Goal: Complete application form: Complete application form

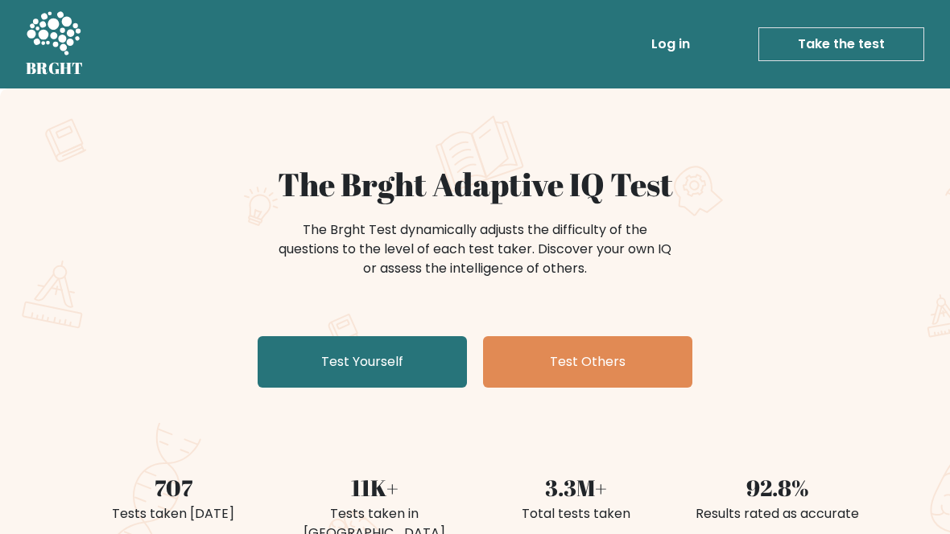
click at [290, 352] on link "Test Yourself" at bounding box center [362, 362] width 209 height 52
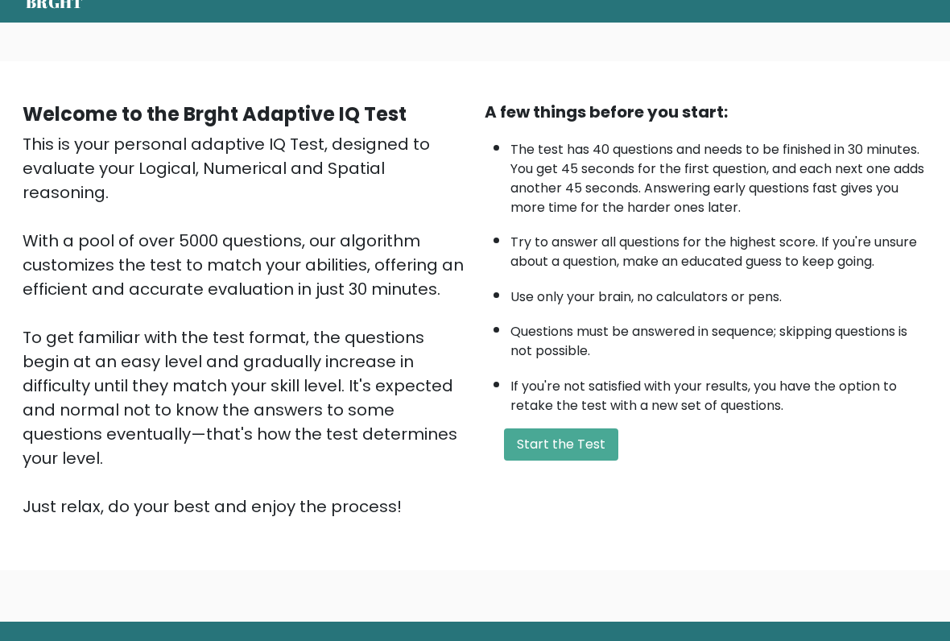
scroll to position [64, 0]
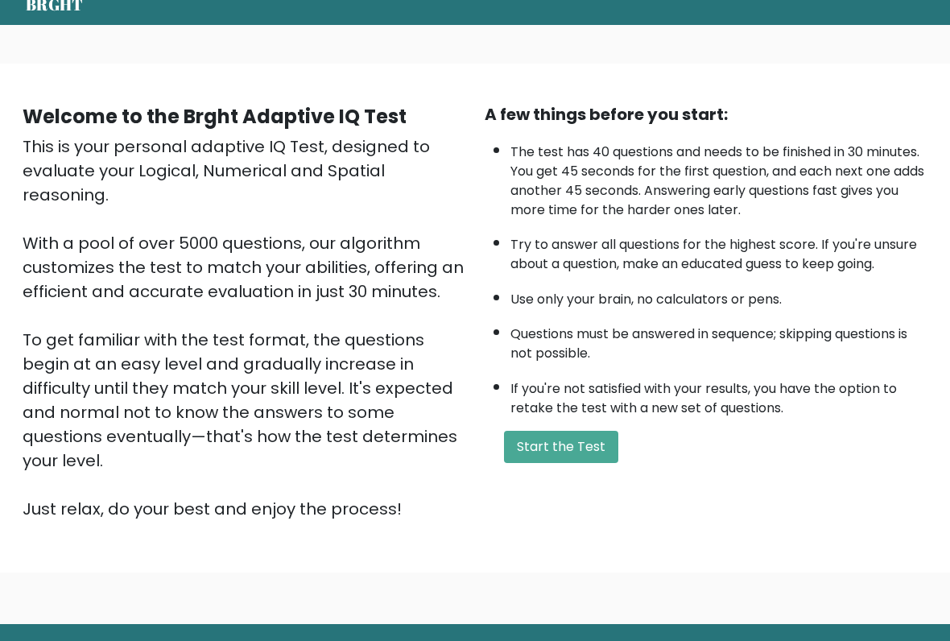
click at [597, 463] on button "Start the Test" at bounding box center [561, 447] width 114 height 32
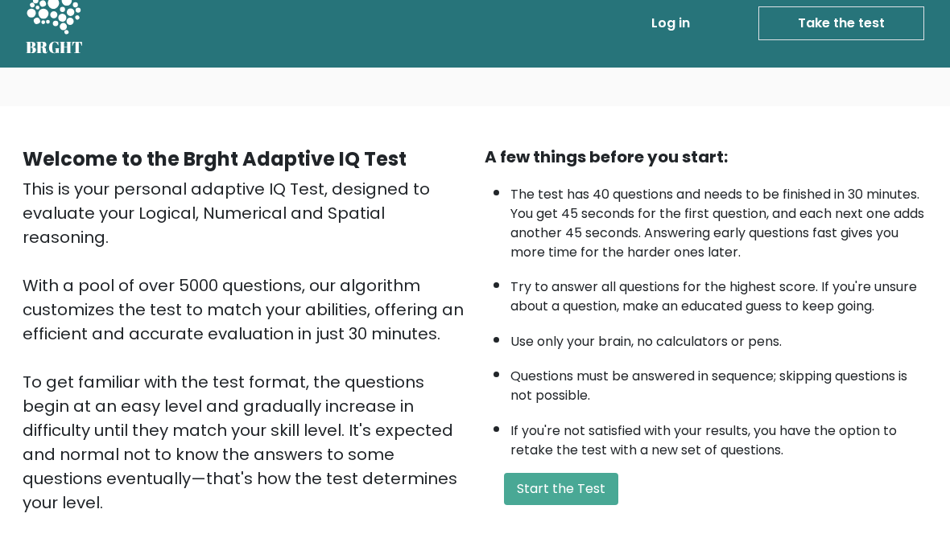
scroll to position [0, 0]
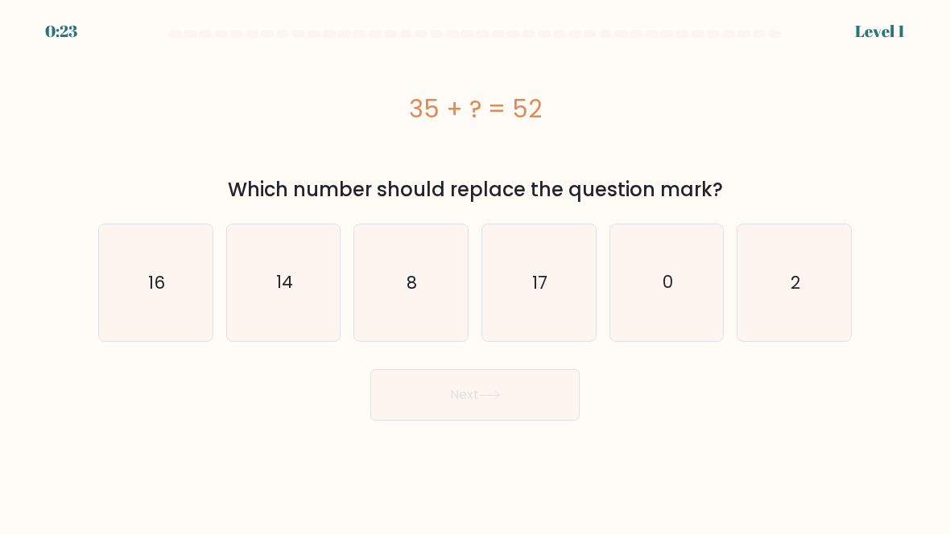
click at [584, 305] on icon "17" at bounding box center [538, 282] width 113 height 113
click at [476, 271] on input "d. 17" at bounding box center [475, 269] width 1 height 4
radio input "true"
click at [541, 402] on button "Next" at bounding box center [474, 395] width 209 height 52
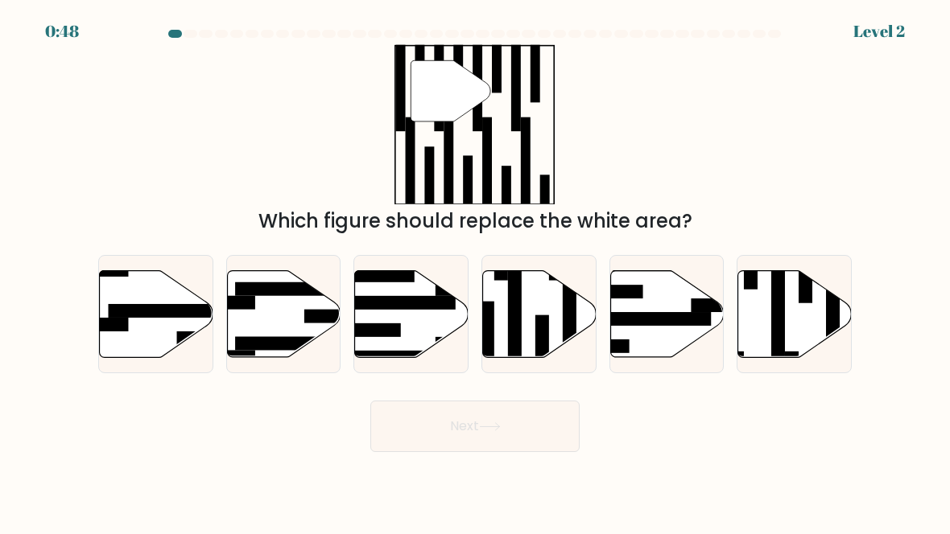
click at [811, 301] on rect at bounding box center [805, 275] width 14 height 55
click at [476, 271] on input "f." at bounding box center [475, 269] width 1 height 4
radio input "true"
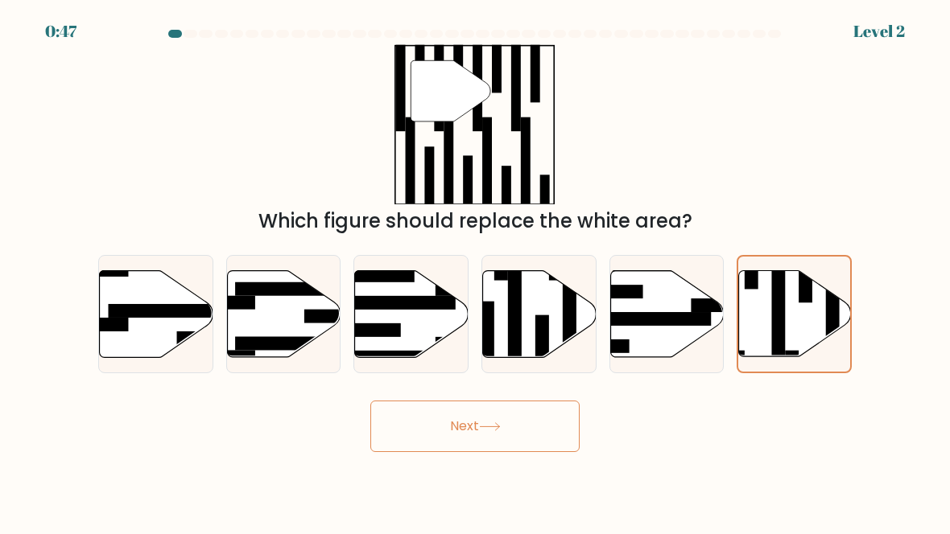
click at [540, 443] on button "Next" at bounding box center [474, 427] width 209 height 52
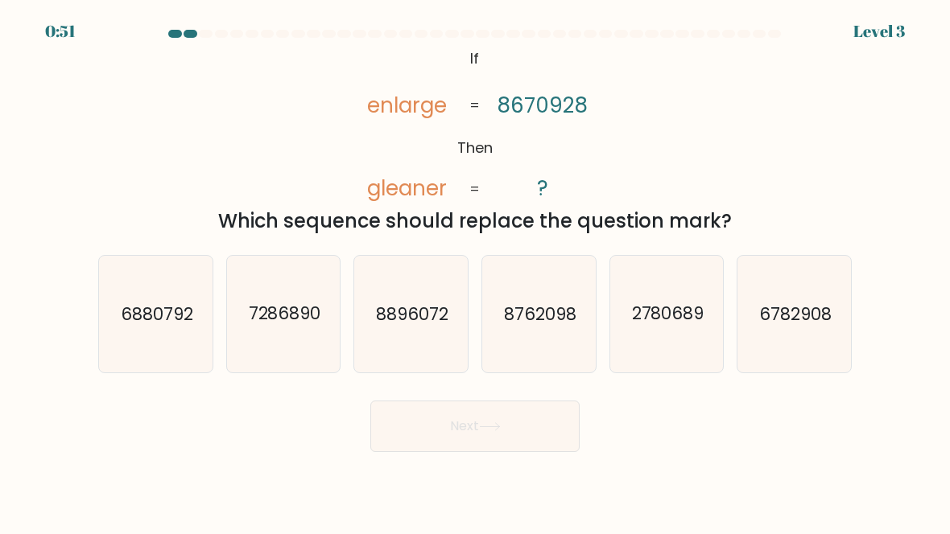
click at [822, 330] on icon "6782908" at bounding box center [793, 314] width 113 height 113
click at [476, 271] on input "f. 6782908" at bounding box center [475, 269] width 1 height 4
radio input "true"
click at [534, 435] on button "Next" at bounding box center [474, 427] width 209 height 52
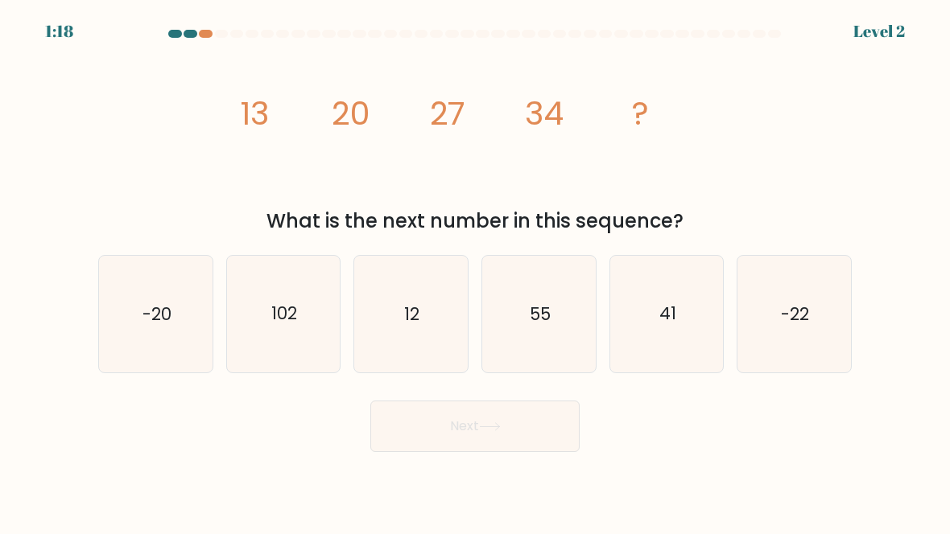
click at [690, 285] on icon "41" at bounding box center [666, 314] width 113 height 113
click at [476, 271] on input "e. 41" at bounding box center [475, 269] width 1 height 4
radio input "true"
click at [532, 426] on button "Next" at bounding box center [474, 427] width 209 height 52
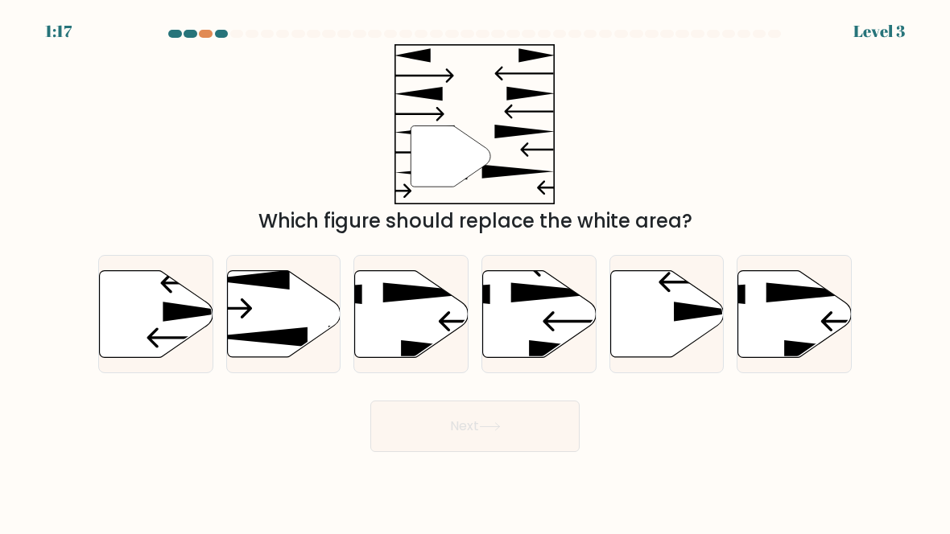
click at [530, 423] on button "Next" at bounding box center [474, 427] width 209 height 52
click at [825, 138] on div "" Which figure should replace the white area?" at bounding box center [475, 140] width 773 height 192
click at [309, 334] on icon at bounding box center [283, 313] width 113 height 87
click at [475, 271] on input "b." at bounding box center [475, 269] width 1 height 4
radio input "true"
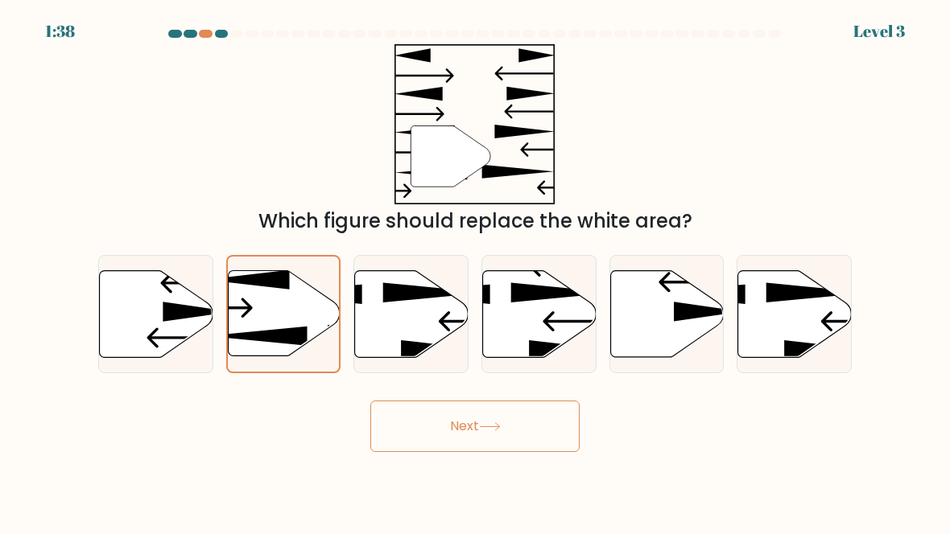
click at [539, 451] on button "Next" at bounding box center [474, 427] width 209 height 52
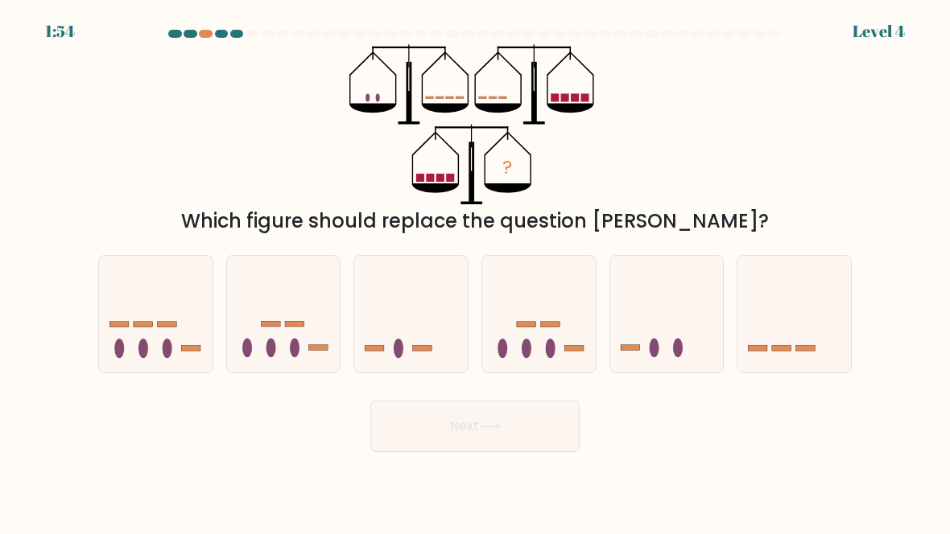
click at [699, 272] on icon at bounding box center [666, 314] width 113 height 94
click at [476, 271] on input "e." at bounding box center [475, 269] width 1 height 4
radio input "true"
click at [555, 425] on button "Next" at bounding box center [474, 427] width 209 height 52
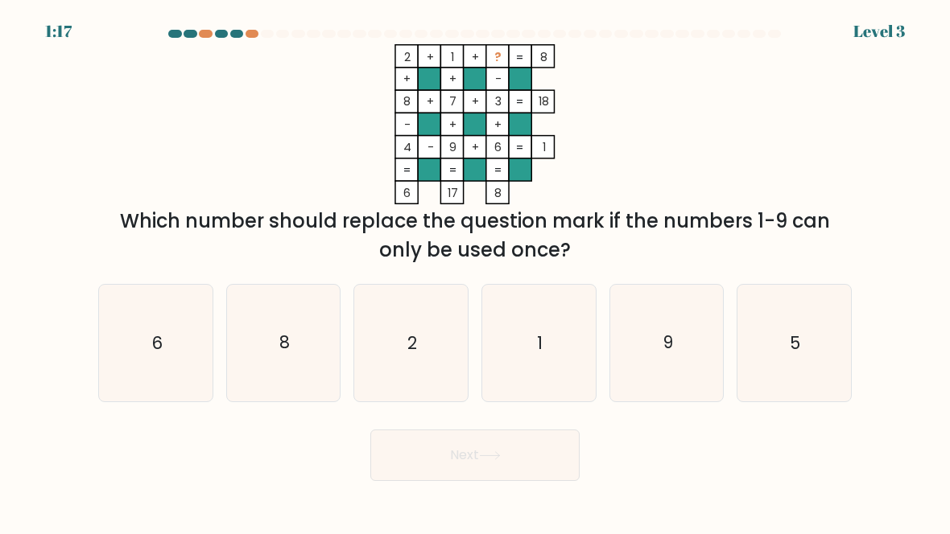
click at [807, 318] on icon "5" at bounding box center [793, 342] width 113 height 113
click at [476, 271] on input "f. 5" at bounding box center [475, 269] width 1 height 4
radio input "true"
click at [542, 454] on button "Next" at bounding box center [474, 456] width 209 height 52
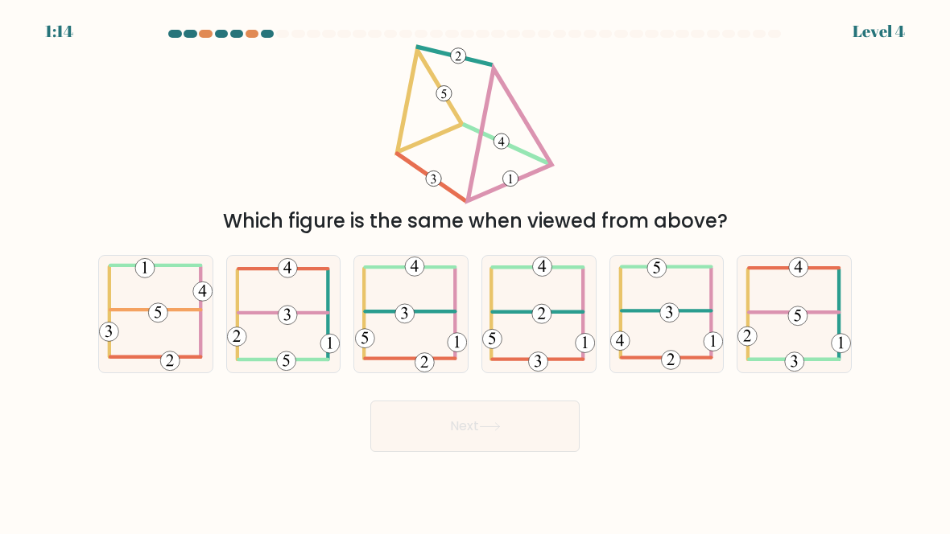
click at [589, 309] on icon at bounding box center [538, 314] width 113 height 116
click at [476, 271] on input "d." at bounding box center [475, 269] width 1 height 4
radio input "true"
click at [528, 446] on button "Next" at bounding box center [474, 427] width 209 height 52
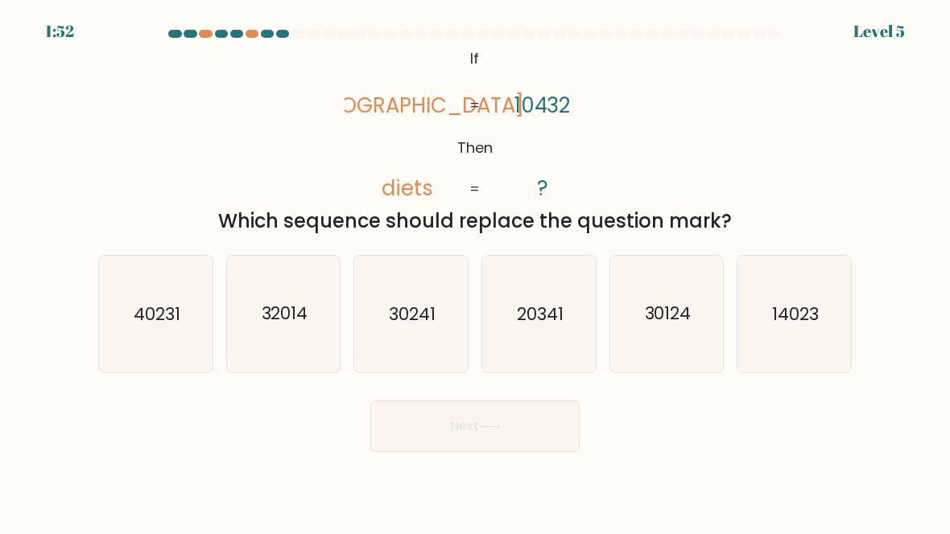
click at [815, 344] on icon "14023" at bounding box center [793, 314] width 113 height 113
click at [476, 271] on input "f. 14023" at bounding box center [475, 269] width 1 height 4
radio input "true"
click at [566, 444] on button "Next" at bounding box center [474, 427] width 209 height 52
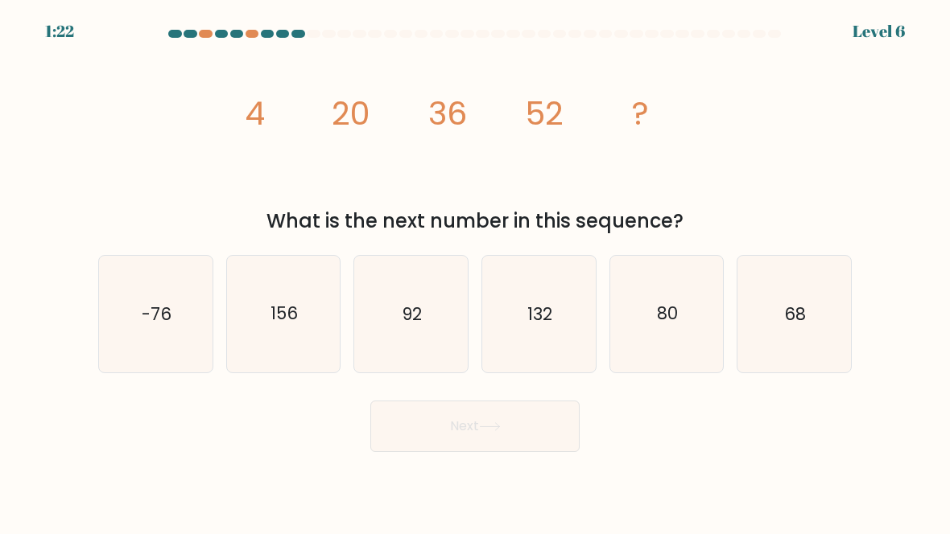
click at [812, 328] on icon "68" at bounding box center [793, 314] width 113 height 113
click at [476, 271] on input "f. 68" at bounding box center [475, 269] width 1 height 4
radio input "true"
click at [517, 431] on button "Next" at bounding box center [474, 427] width 209 height 52
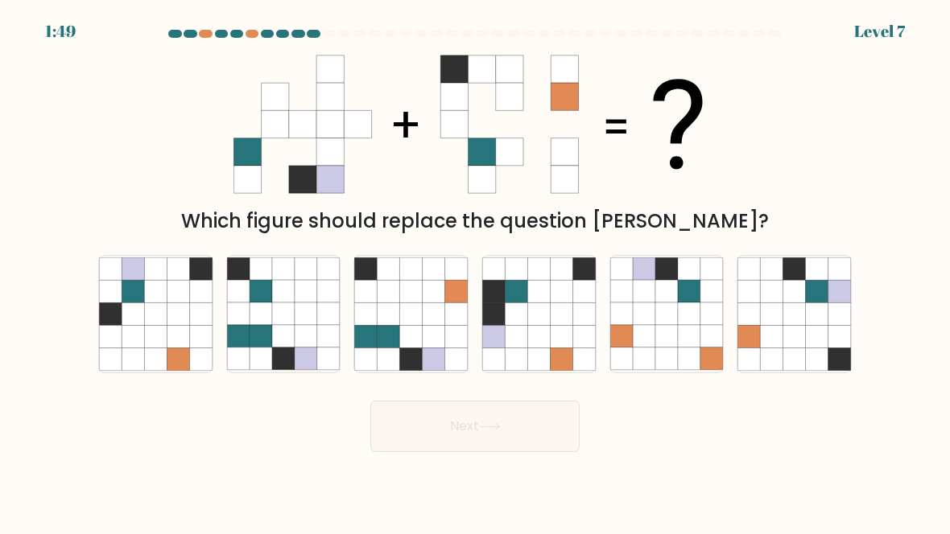
click at [423, 316] on icon at bounding box center [433, 314] width 23 height 23
click at [475, 271] on input "c." at bounding box center [475, 269] width 1 height 4
radio input "true"
click at [526, 439] on button "Next" at bounding box center [474, 427] width 209 height 52
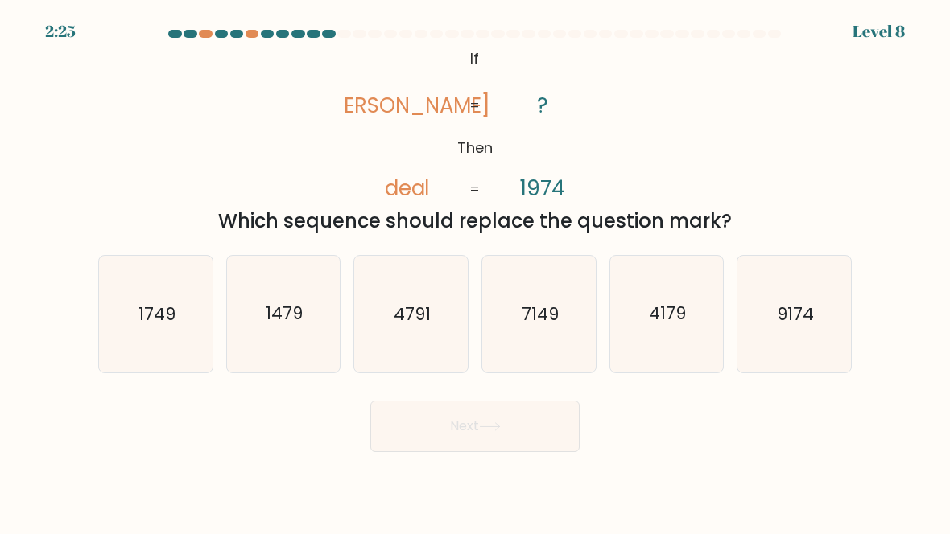
click at [807, 311] on text "9174" at bounding box center [795, 314] width 37 height 23
click at [476, 271] on input "f. 9174" at bounding box center [475, 269] width 1 height 4
radio input "true"
click at [543, 443] on button "Next" at bounding box center [474, 427] width 209 height 52
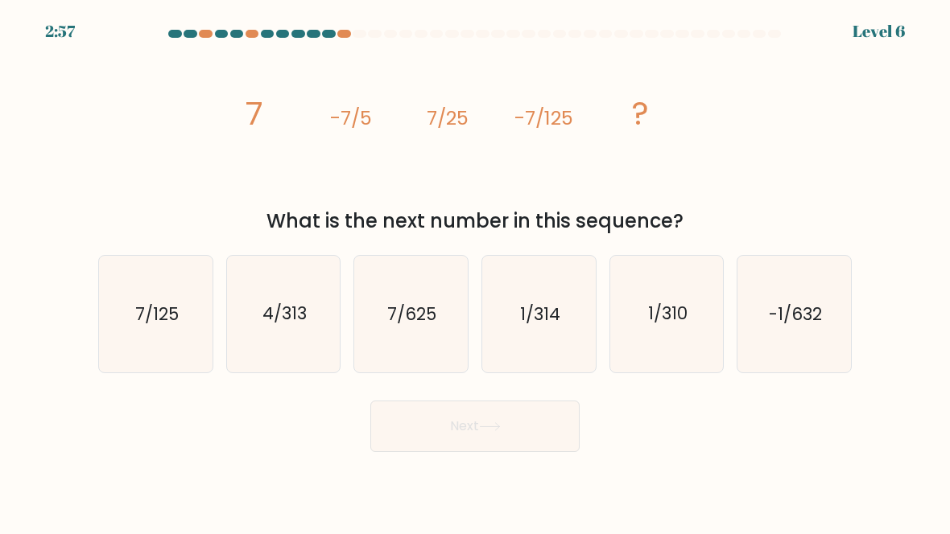
click at [127, 311] on icon "7/125" at bounding box center [155, 314] width 113 height 113
click at [475, 271] on input "a. 7/125" at bounding box center [475, 269] width 1 height 4
radio input "true"
click at [540, 401] on button "Next" at bounding box center [474, 427] width 209 height 52
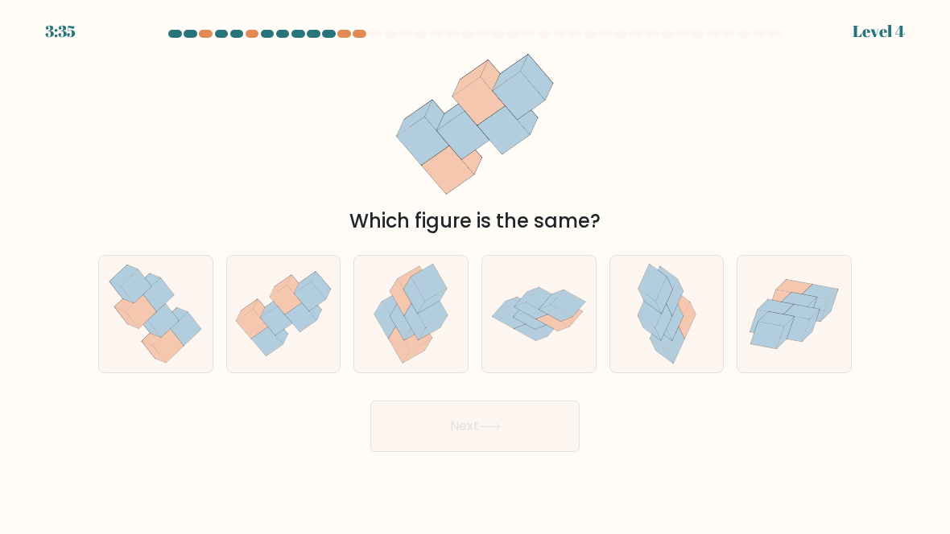
click at [446, 303] on icon at bounding box center [411, 314] width 97 height 116
click at [475, 271] on input "c." at bounding box center [475, 269] width 1 height 4
radio input "true"
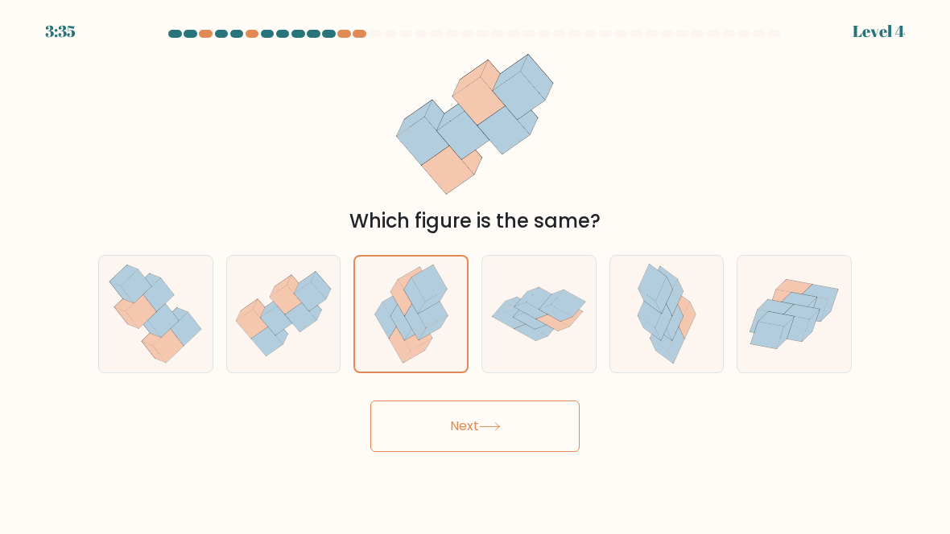
click at [558, 443] on button "Next" at bounding box center [474, 427] width 209 height 52
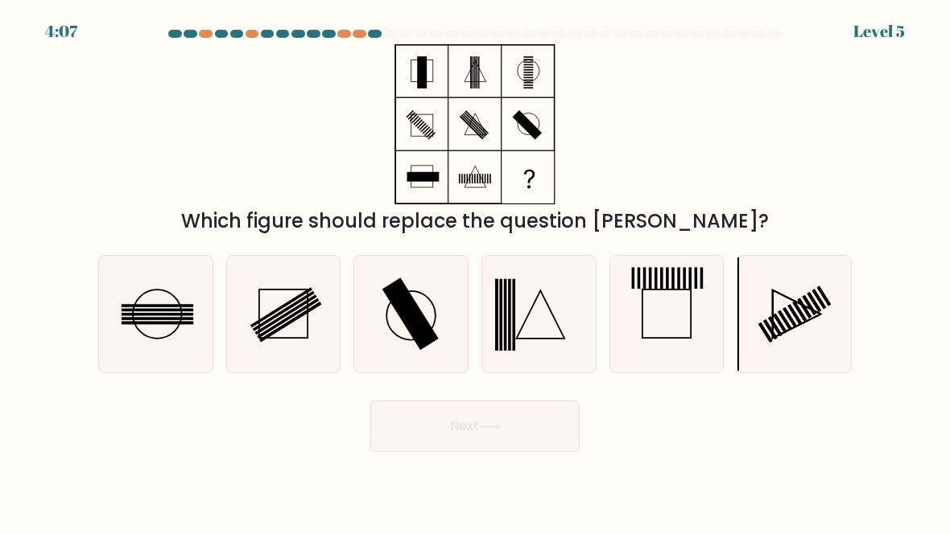
click at [132, 284] on icon at bounding box center [155, 314] width 113 height 113
click at [475, 271] on input "a." at bounding box center [475, 269] width 1 height 4
radio input "true"
click at [529, 430] on button "Next" at bounding box center [474, 427] width 209 height 52
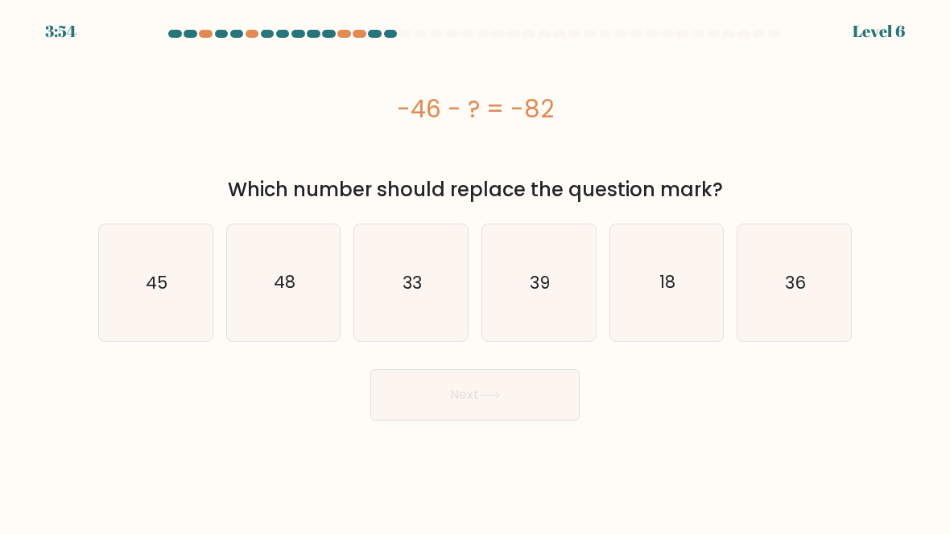
click at [821, 270] on icon "36" at bounding box center [793, 282] width 113 height 113
click at [476, 270] on input "f. 36" at bounding box center [475, 269] width 1 height 4
radio input "true"
click at [542, 398] on button "Next" at bounding box center [474, 395] width 209 height 52
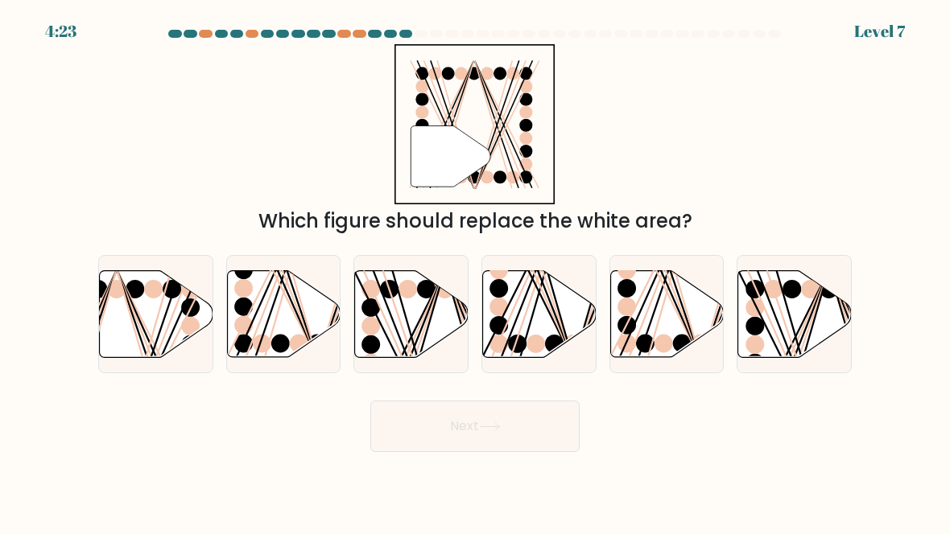
click at [694, 308] on icon at bounding box center [666, 313] width 113 height 87
click at [476, 271] on input "e." at bounding box center [475, 269] width 1 height 4
radio input "true"
click at [553, 423] on button "Next" at bounding box center [474, 427] width 209 height 52
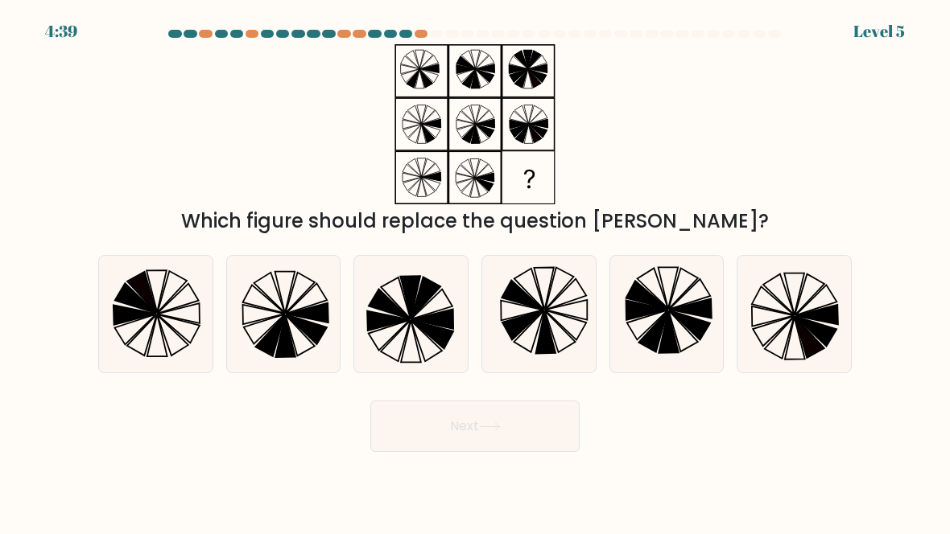
click at [816, 299] on icon at bounding box center [793, 314] width 113 height 113
click at [476, 271] on input "f." at bounding box center [475, 269] width 1 height 4
radio input "true"
click at [571, 451] on button "Next" at bounding box center [474, 427] width 209 height 52
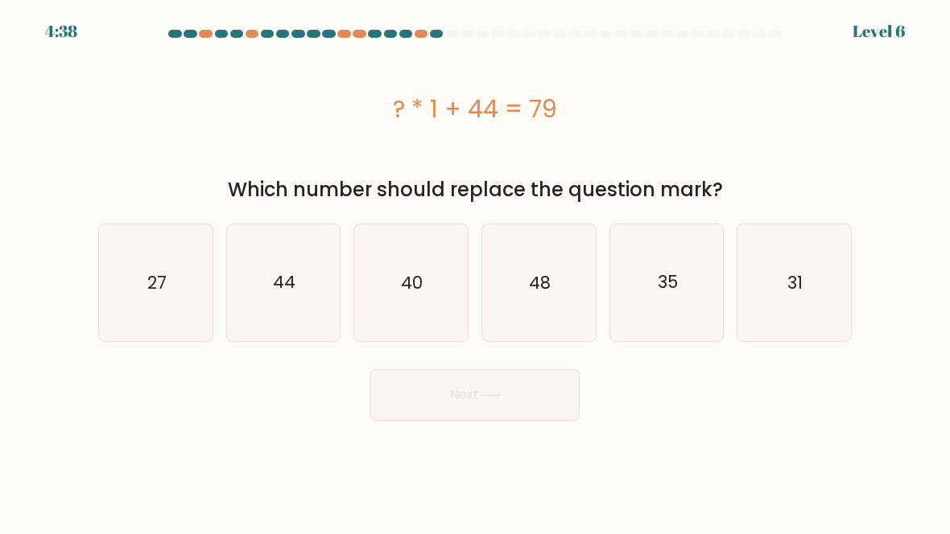
click at [561, 435] on body "4:38 Level 6 a." at bounding box center [475, 267] width 950 height 534
click at [817, 270] on icon "31" at bounding box center [793, 282] width 113 height 113
click at [476, 270] on input "f. 31" at bounding box center [475, 269] width 1 height 4
radio input "true"
click at [537, 394] on button "Next" at bounding box center [474, 395] width 209 height 52
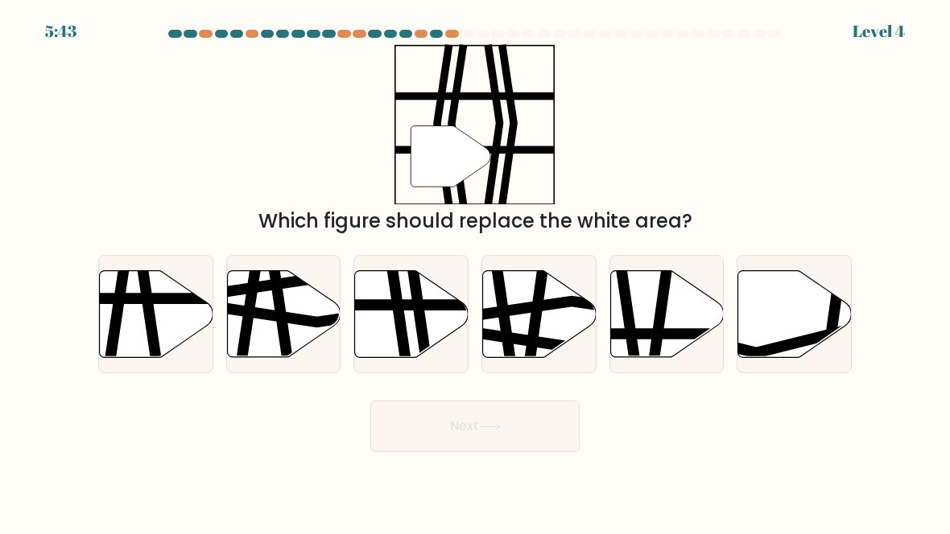
click at [420, 291] on icon at bounding box center [421, 269] width 17 height 229
click at [475, 271] on input "c." at bounding box center [475, 269] width 1 height 4
radio input "true"
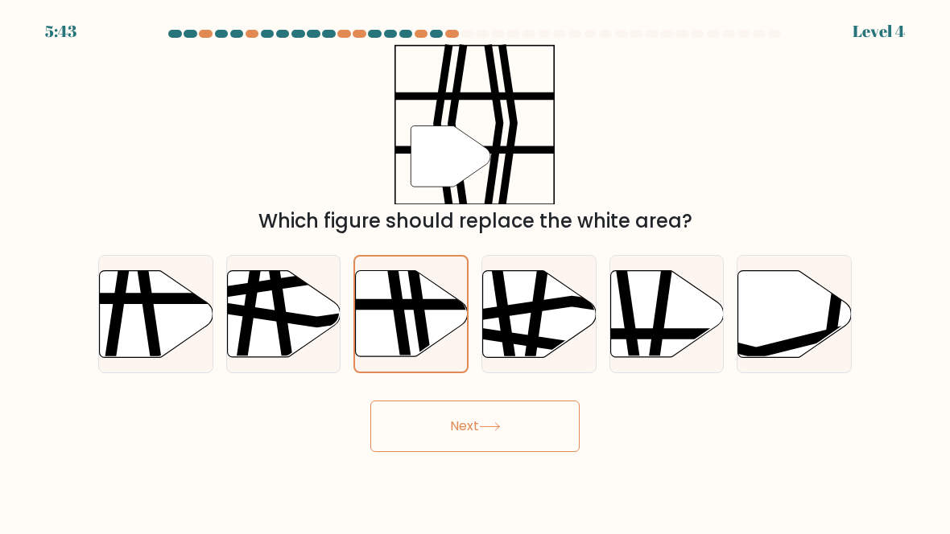
click at [540, 445] on button "Next" at bounding box center [474, 427] width 209 height 52
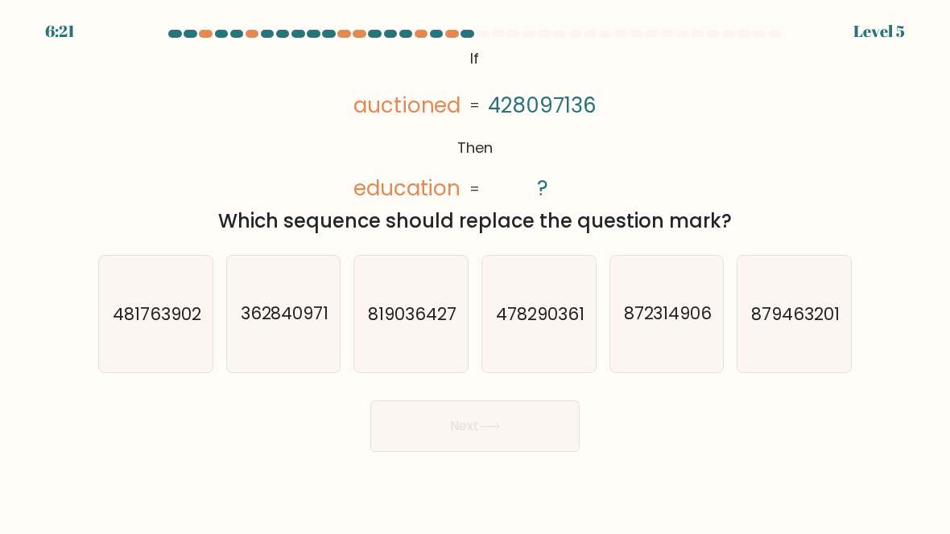
click at [249, 343] on icon "362840971" at bounding box center [283, 314] width 113 height 113
click at [475, 271] on input "b. 362840971" at bounding box center [475, 269] width 1 height 4
radio input "true"
click at [521, 412] on button "Next" at bounding box center [474, 427] width 209 height 52
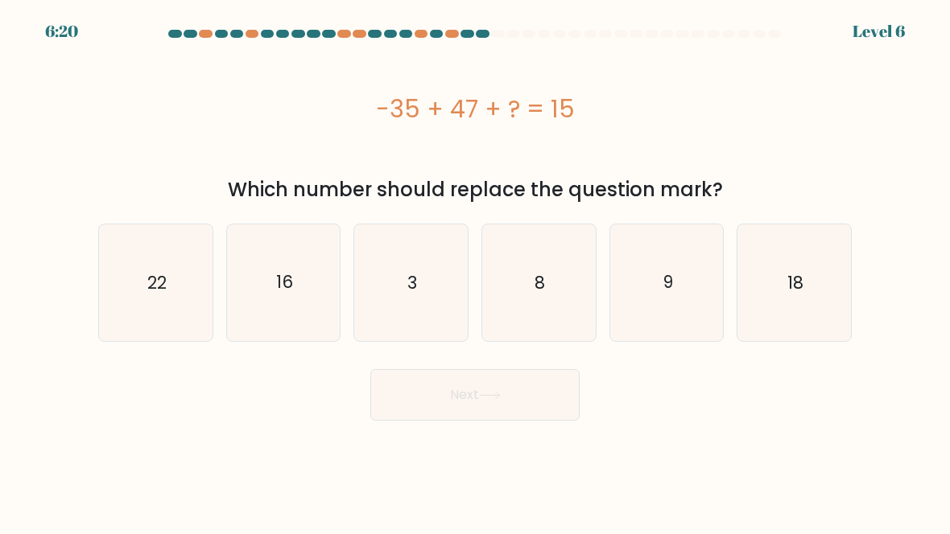
click at [436, 270] on icon "3" at bounding box center [410, 282] width 113 height 113
click at [475, 270] on input "c. 3" at bounding box center [475, 269] width 1 height 4
radio input "true"
click at [490, 388] on button "Next" at bounding box center [474, 395] width 209 height 52
click at [553, 389] on button "Next" at bounding box center [474, 395] width 209 height 52
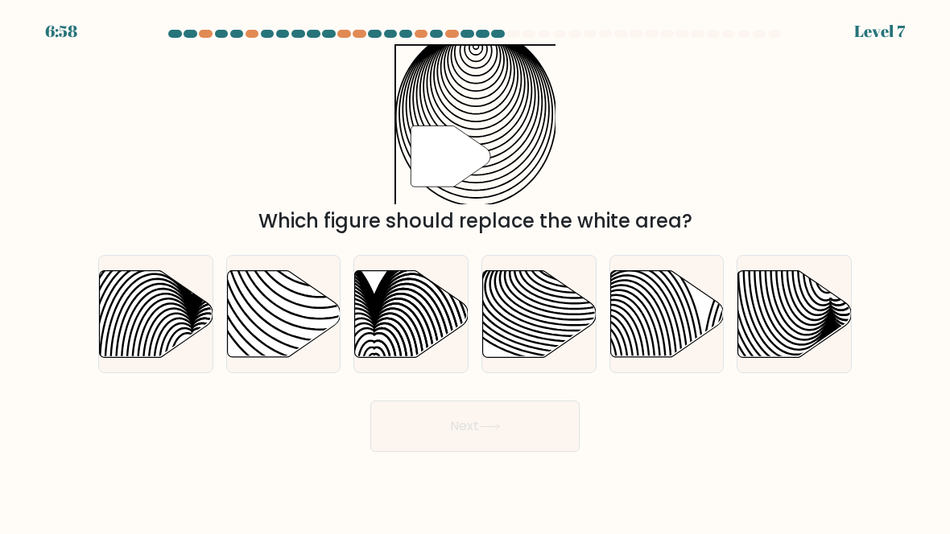
click at [307, 340] on icon at bounding box center [320, 270] width 229 height 229
click at [475, 271] on input "b." at bounding box center [475, 269] width 1 height 4
radio input "true"
click at [491, 430] on icon at bounding box center [490, 426] width 22 height 9
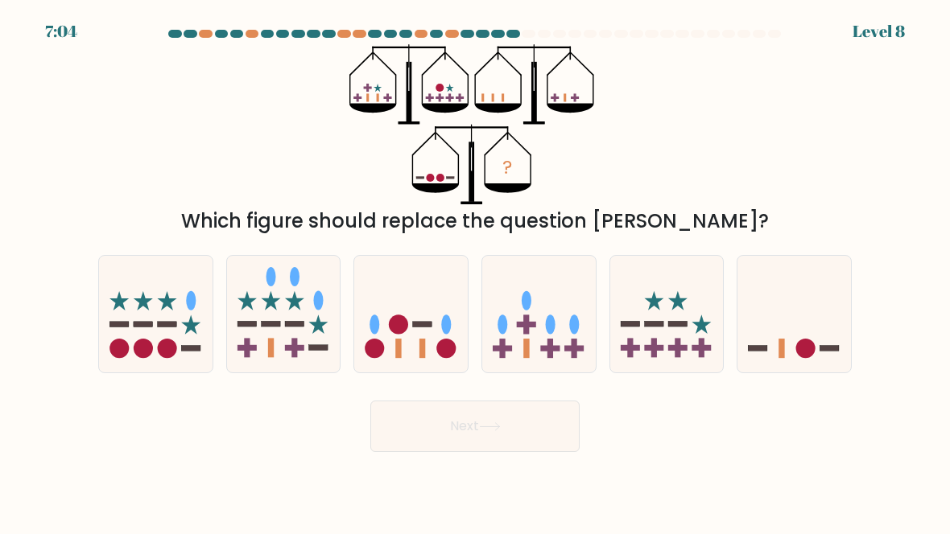
click at [841, 328] on icon at bounding box center [793, 314] width 113 height 94
click at [476, 271] on input "f." at bounding box center [475, 269] width 1 height 4
radio input "true"
click at [515, 451] on button "Next" at bounding box center [474, 427] width 209 height 52
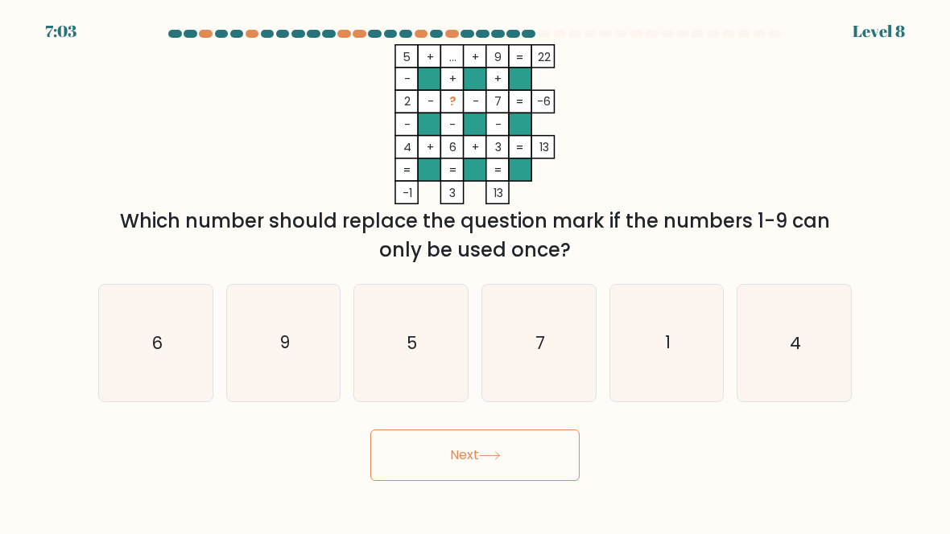
click at [555, 430] on button "Next" at bounding box center [474, 456] width 209 height 52
click at [554, 356] on icon "7" at bounding box center [538, 342] width 113 height 113
click at [476, 271] on input "d. 7" at bounding box center [475, 269] width 1 height 4
radio input "true"
click at [500, 490] on body "7:18 Level 9" at bounding box center [475, 267] width 950 height 534
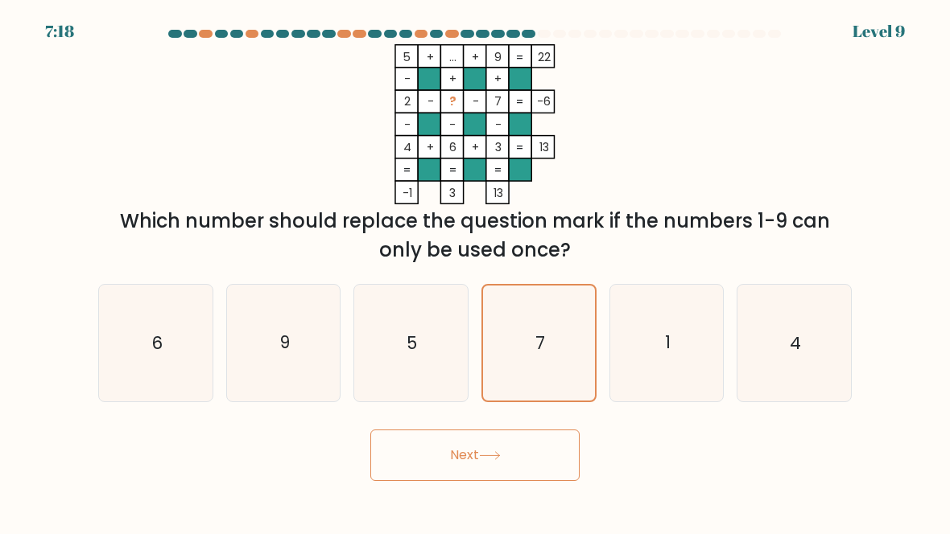
click at [492, 479] on button "Next" at bounding box center [474, 456] width 209 height 52
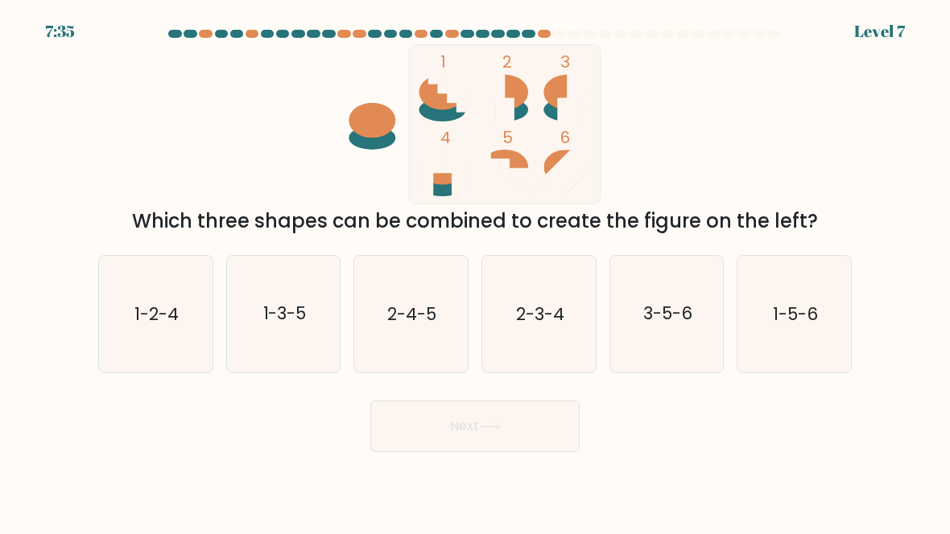
click at [429, 306] on text "2-4-5" at bounding box center [412, 314] width 49 height 23
click at [475, 271] on input "c. 2-4-5" at bounding box center [475, 269] width 1 height 4
radio input "true"
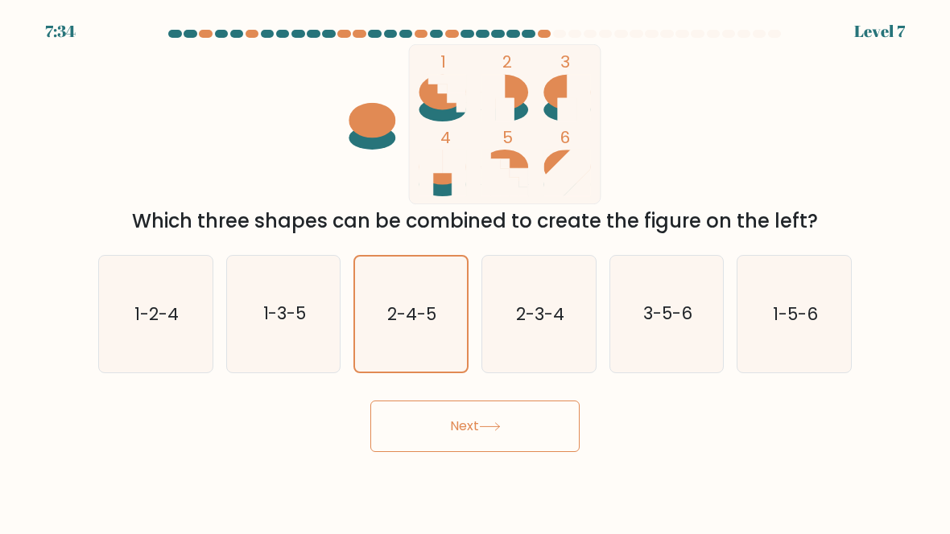
click at [430, 312] on text "2-4-5" at bounding box center [412, 314] width 49 height 23
click at [475, 271] on input "c. 2-4-5" at bounding box center [475, 269] width 1 height 4
click at [571, 294] on icon "2-3-4" at bounding box center [538, 314] width 113 height 113
click at [476, 271] on input "d. 2-3-4" at bounding box center [475, 269] width 1 height 4
radio input "true"
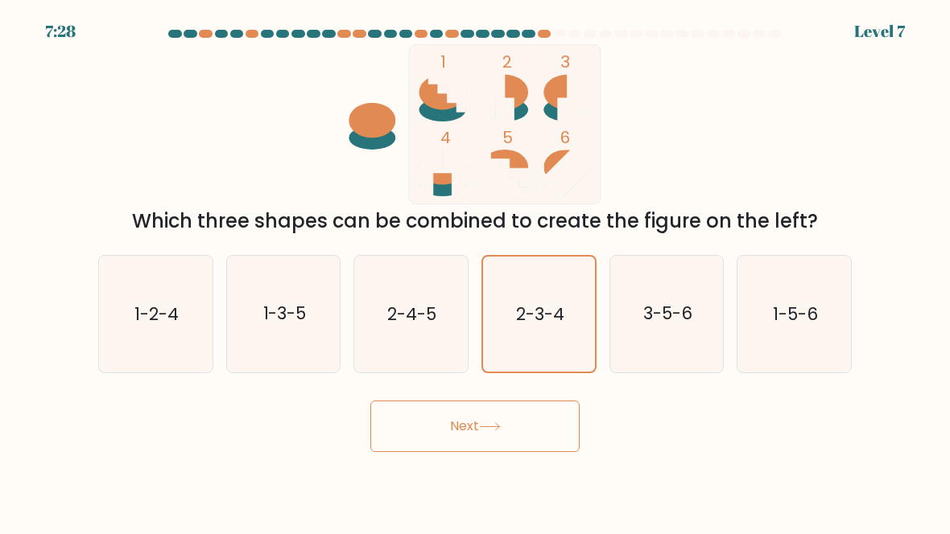
click at [546, 417] on button "Next" at bounding box center [474, 427] width 209 height 52
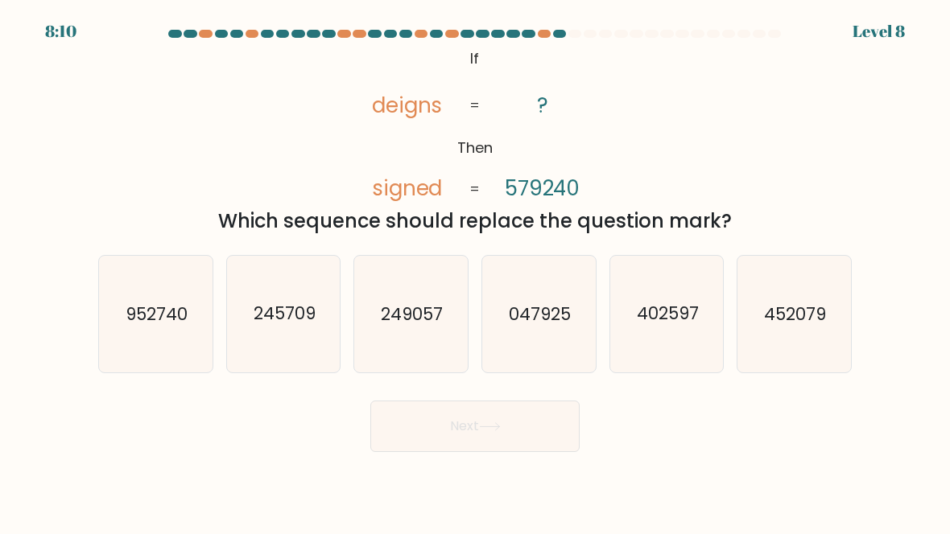
click at [735, 118] on div "@import url('https://fonts.googleapis.com/css?family=Abril+Fatface:400,100,100i…" at bounding box center [475, 140] width 773 height 192
click at [826, 302] on icon "452079" at bounding box center [793, 314] width 113 height 113
click at [476, 271] on input "f. 452079" at bounding box center [475, 269] width 1 height 4
radio input "true"
click at [544, 412] on button "Next" at bounding box center [474, 427] width 209 height 52
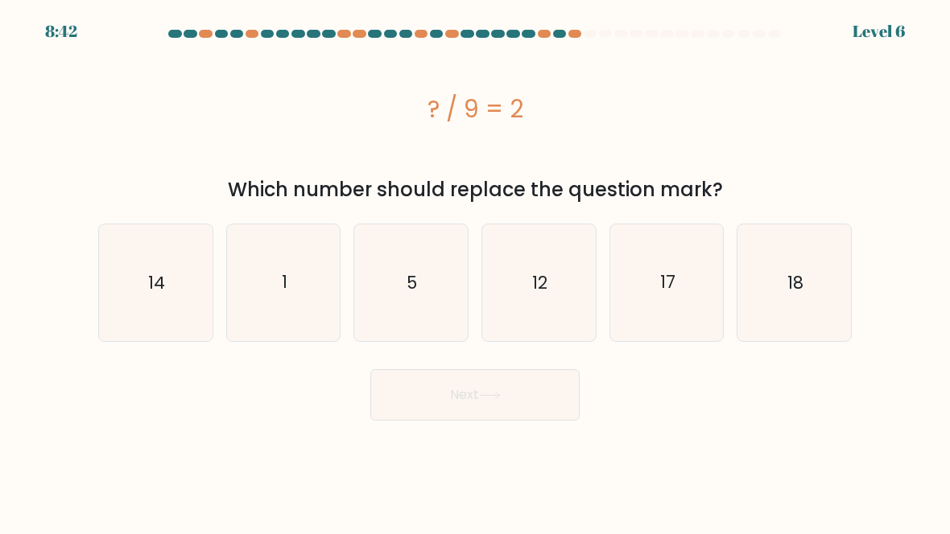
click at [430, 255] on icon "5" at bounding box center [410, 282] width 113 height 113
click at [475, 267] on input "c. 5" at bounding box center [475, 269] width 1 height 4
radio input "true"
click at [412, 393] on button "Next" at bounding box center [474, 395] width 209 height 52
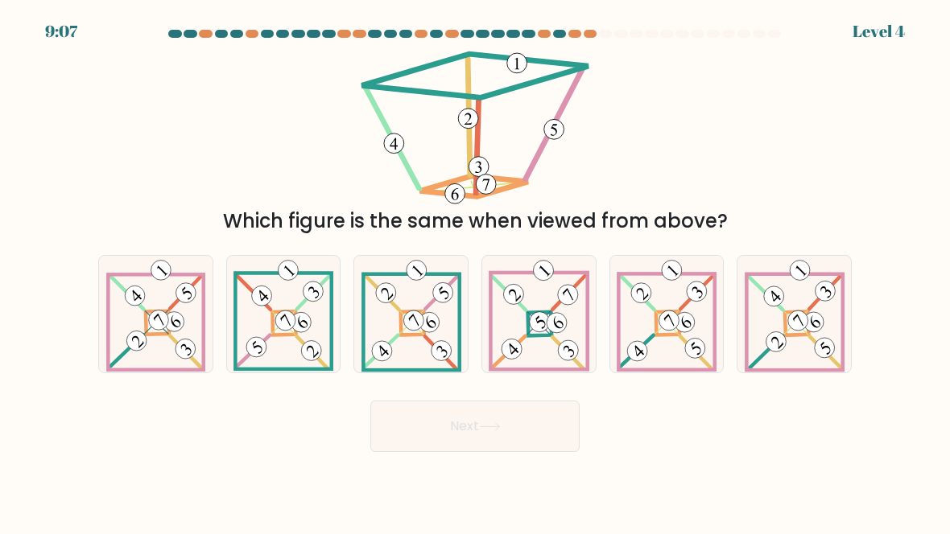
click at [393, 328] on icon at bounding box center [411, 314] width 100 height 116
click at [475, 271] on input "c." at bounding box center [475, 269] width 1 height 4
radio input "true"
click at [393, 423] on button "Next" at bounding box center [474, 427] width 209 height 52
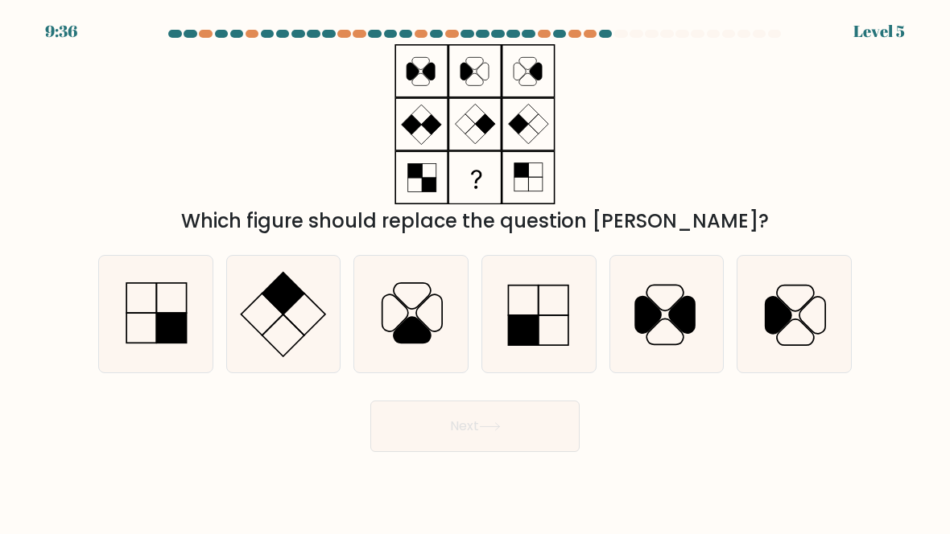
click at [127, 328] on icon at bounding box center [155, 314] width 113 height 113
click at [475, 271] on input "a." at bounding box center [475, 269] width 1 height 4
radio input "true"
click at [535, 442] on button "Next" at bounding box center [474, 427] width 209 height 52
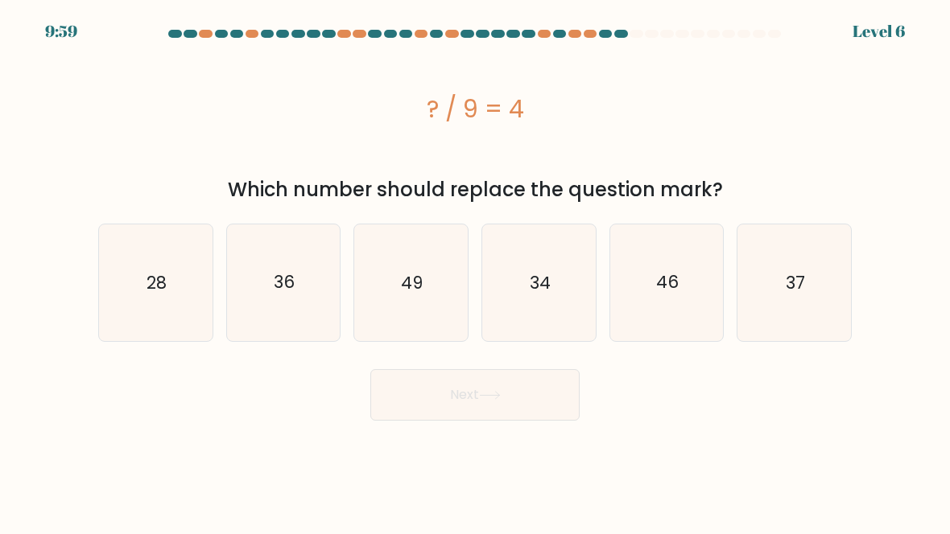
click at [323, 274] on icon "36" at bounding box center [283, 282] width 113 height 113
click at [475, 271] on input "b. 36" at bounding box center [475, 269] width 1 height 4
radio input "true"
click at [427, 402] on button "Next" at bounding box center [474, 395] width 209 height 52
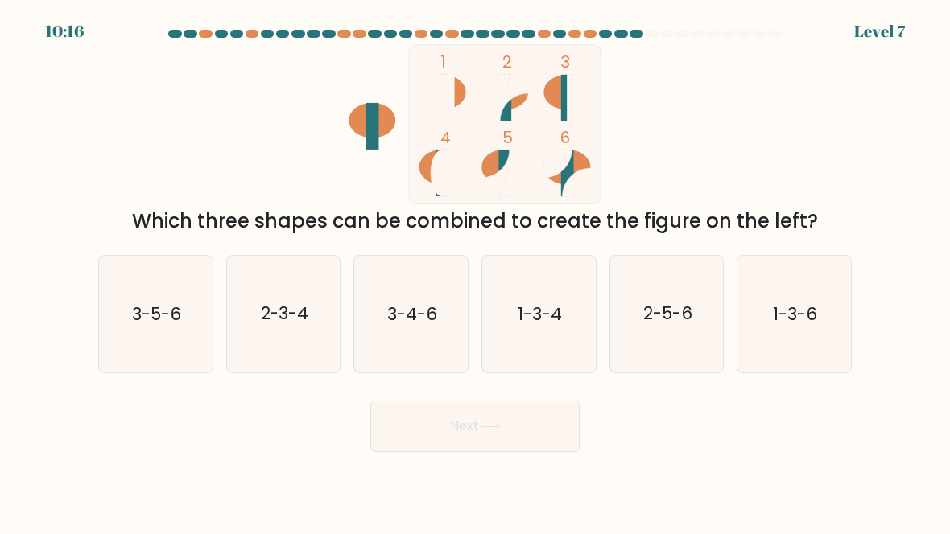
click at [696, 312] on icon "2-5-6" at bounding box center [666, 314] width 113 height 113
click at [476, 271] on input "e. 2-5-6" at bounding box center [475, 269] width 1 height 4
radio input "true"
click at [562, 418] on button "Next" at bounding box center [474, 427] width 209 height 52
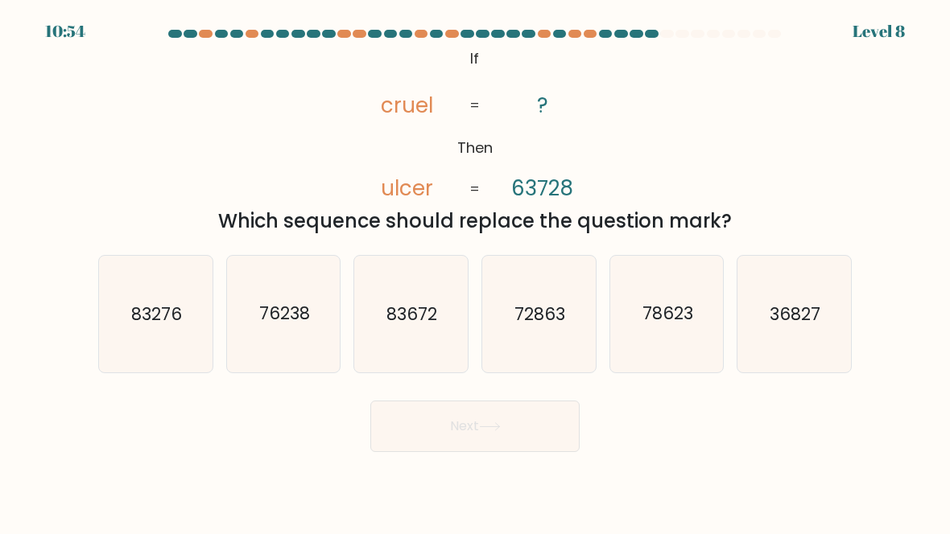
click at [781, 279] on icon "36827" at bounding box center [793, 314] width 113 height 113
click at [476, 271] on input "f. 36827" at bounding box center [475, 269] width 1 height 4
radio input "true"
click at [531, 419] on button "Next" at bounding box center [474, 427] width 209 height 52
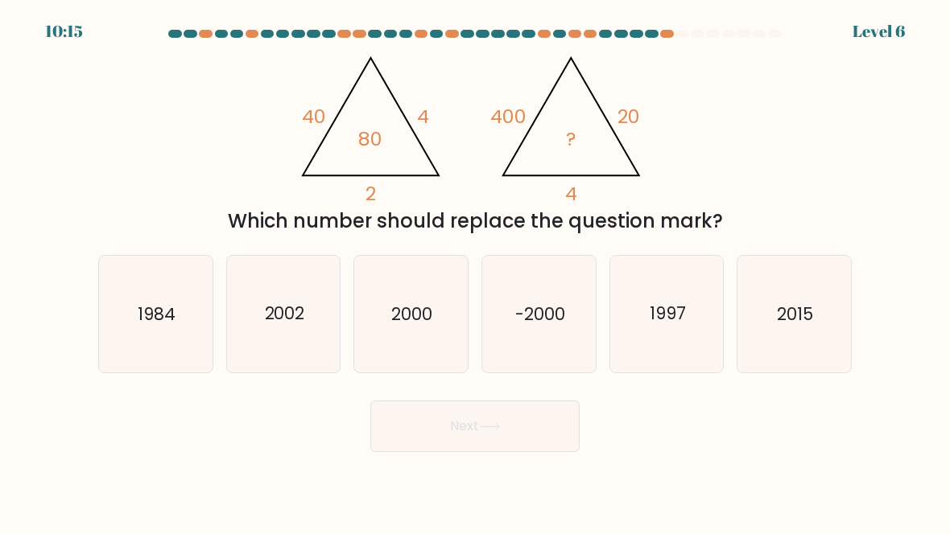
click at [439, 324] on icon "2000" at bounding box center [410, 314] width 113 height 113
click at [475, 271] on input "c. 2000" at bounding box center [475, 269] width 1 height 4
radio input "true"
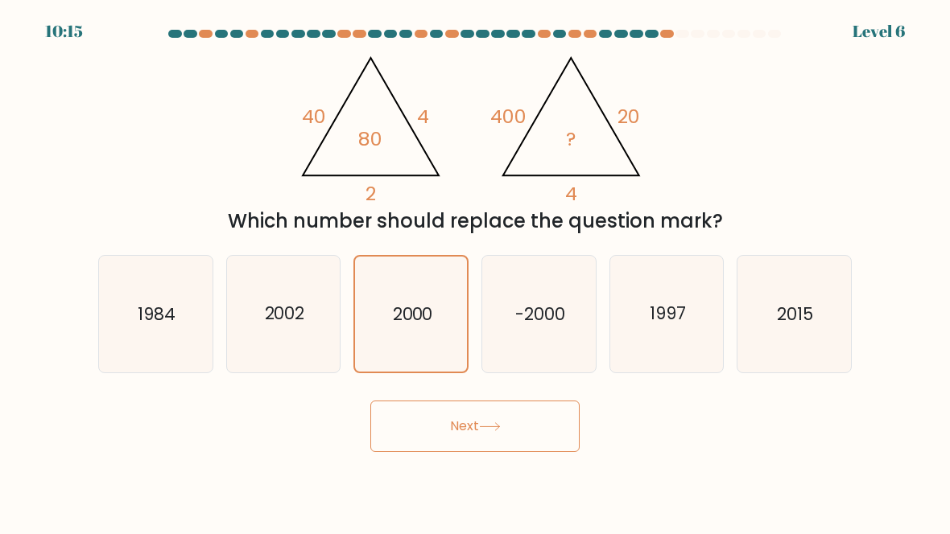
click at [535, 432] on button "Next" at bounding box center [474, 427] width 209 height 52
click at [552, 424] on button "Next" at bounding box center [474, 427] width 209 height 52
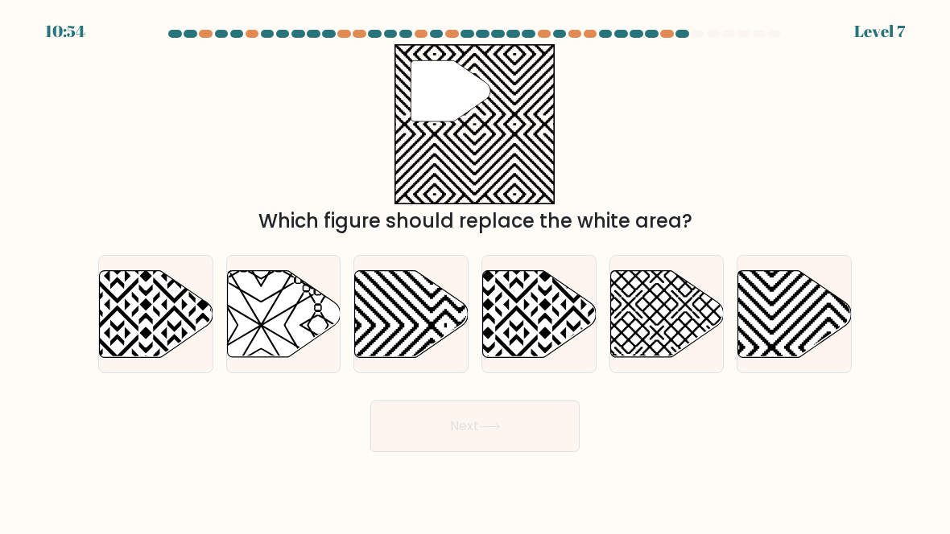
click at [793, 293] on icon at bounding box center [794, 313] width 113 height 87
click at [476, 271] on input "f." at bounding box center [475, 269] width 1 height 4
radio input "true"
click at [555, 428] on button "Next" at bounding box center [474, 427] width 209 height 52
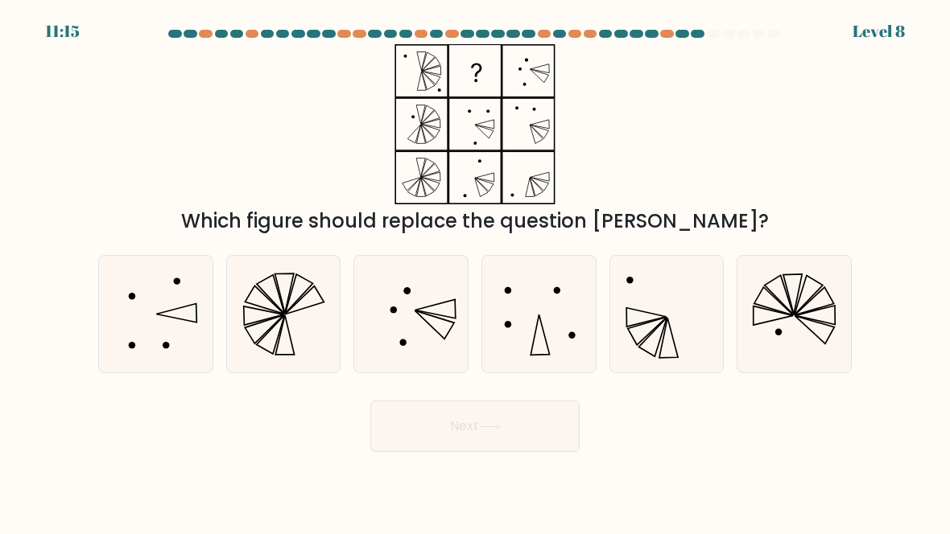
click at [141, 321] on icon at bounding box center [155, 314] width 113 height 113
click at [475, 271] on input "a." at bounding box center [475, 269] width 1 height 4
radio input "true"
click at [512, 450] on button "Next" at bounding box center [474, 427] width 209 height 52
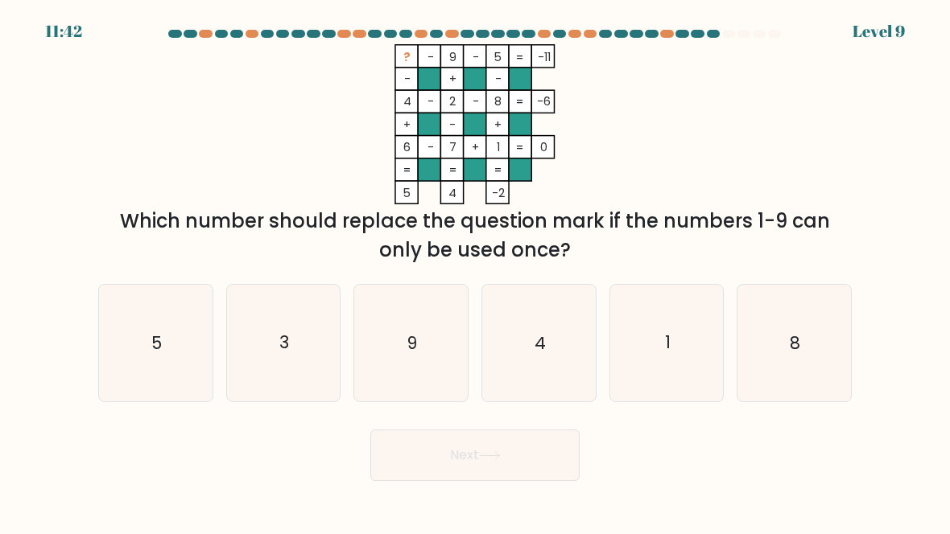
click at [290, 346] on icon "3" at bounding box center [283, 342] width 113 height 113
click at [475, 271] on input "b. 3" at bounding box center [475, 269] width 1 height 4
radio input "true"
click at [402, 451] on button "Next" at bounding box center [474, 456] width 209 height 52
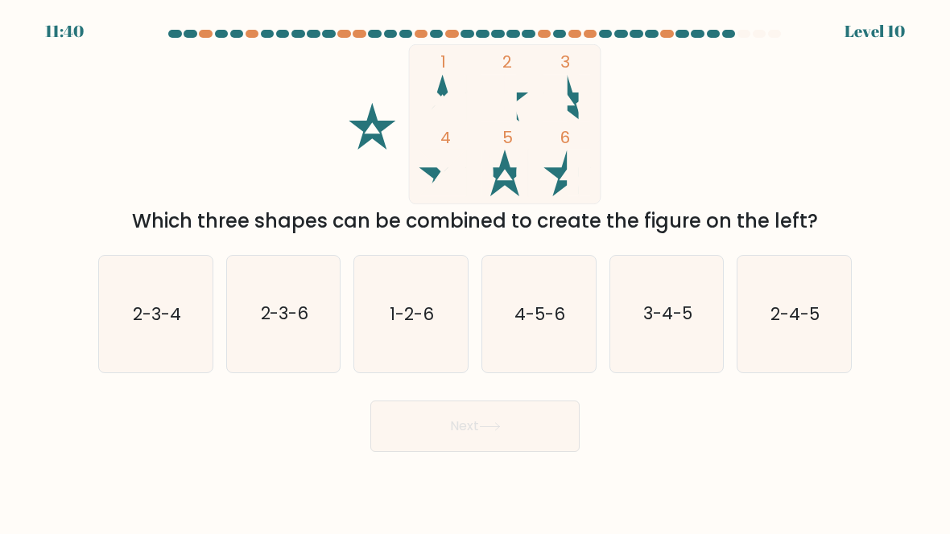
click at [142, 290] on icon "2-3-4" at bounding box center [155, 314] width 113 height 113
click at [475, 271] on input "a. 2-3-4" at bounding box center [475, 269] width 1 height 4
radio input "true"
click at [546, 428] on button "Next" at bounding box center [474, 427] width 209 height 52
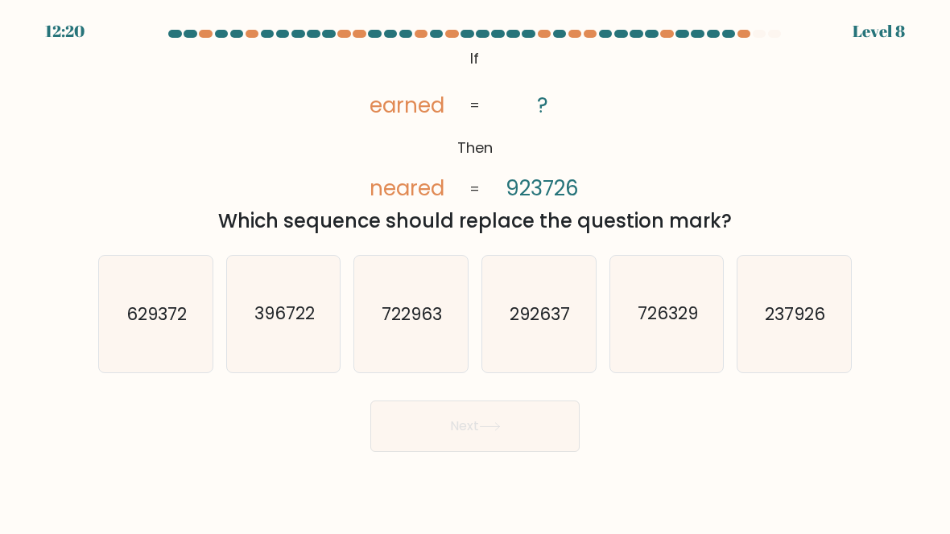
click at [558, 328] on icon "292637" at bounding box center [538, 314] width 113 height 113
click at [476, 271] on input "d. 292637" at bounding box center [475, 269] width 1 height 4
radio input "true"
click at [812, 286] on icon "237926" at bounding box center [793, 314] width 113 height 113
click at [476, 271] on input "f. 237926" at bounding box center [475, 269] width 1 height 4
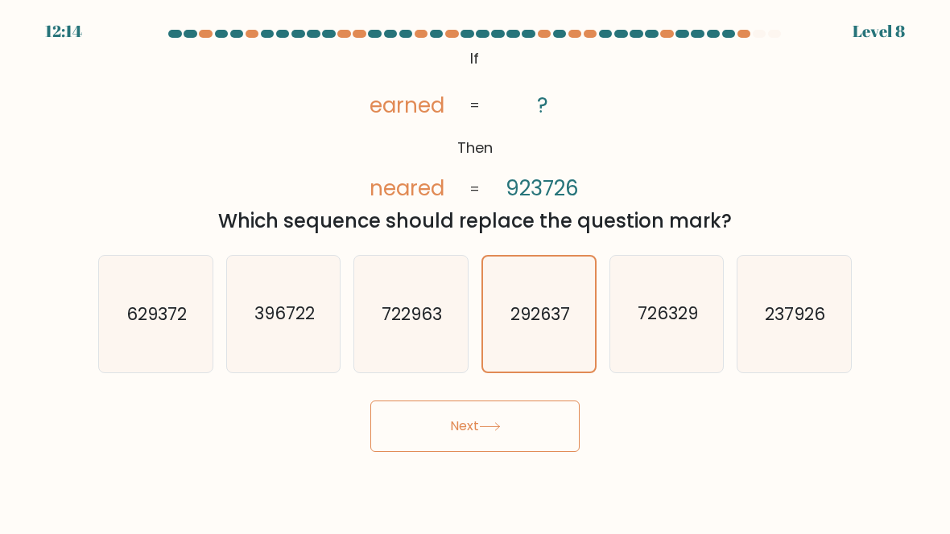
radio input "true"
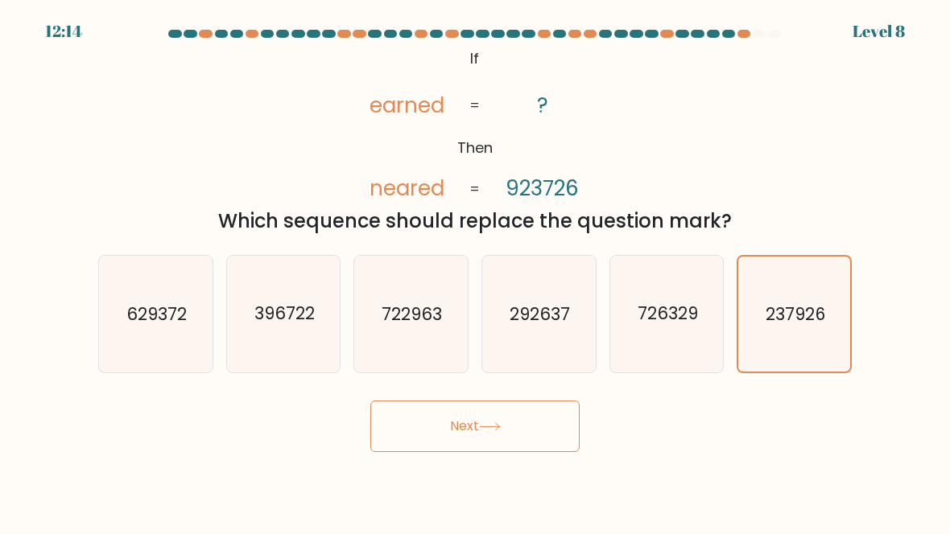
click at [529, 439] on button "Next" at bounding box center [474, 427] width 209 height 52
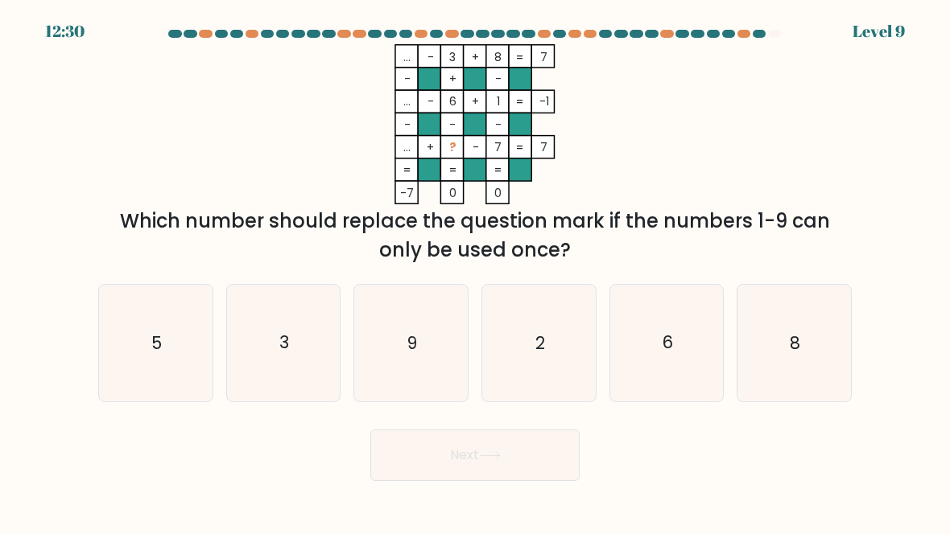
click at [382, 348] on icon "9" at bounding box center [410, 342] width 113 height 113
click at [475, 271] on input "c. 9" at bounding box center [475, 269] width 1 height 4
radio input "true"
click at [384, 471] on button "Next" at bounding box center [474, 456] width 209 height 52
click at [398, 460] on button "Next" at bounding box center [474, 456] width 209 height 52
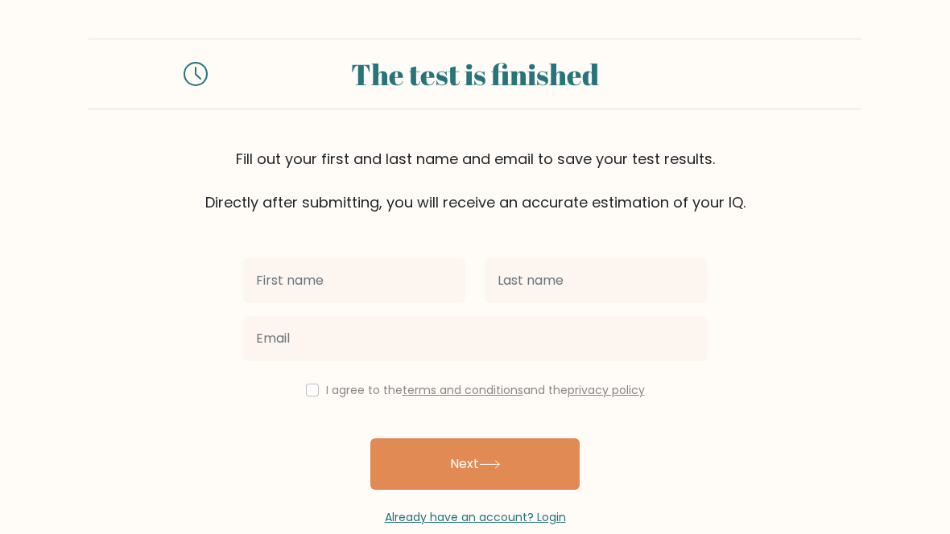
click at [547, 474] on button "Next" at bounding box center [474, 465] width 209 height 52
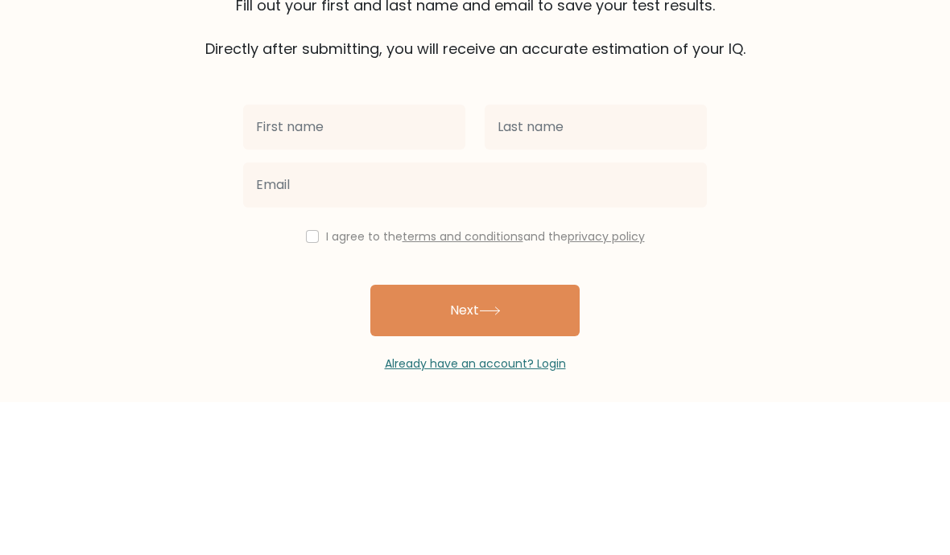
click at [842, 105] on form "The test is finished Fill out your first and last name and email to save your t…" at bounding box center [475, 283] width 950 height 488
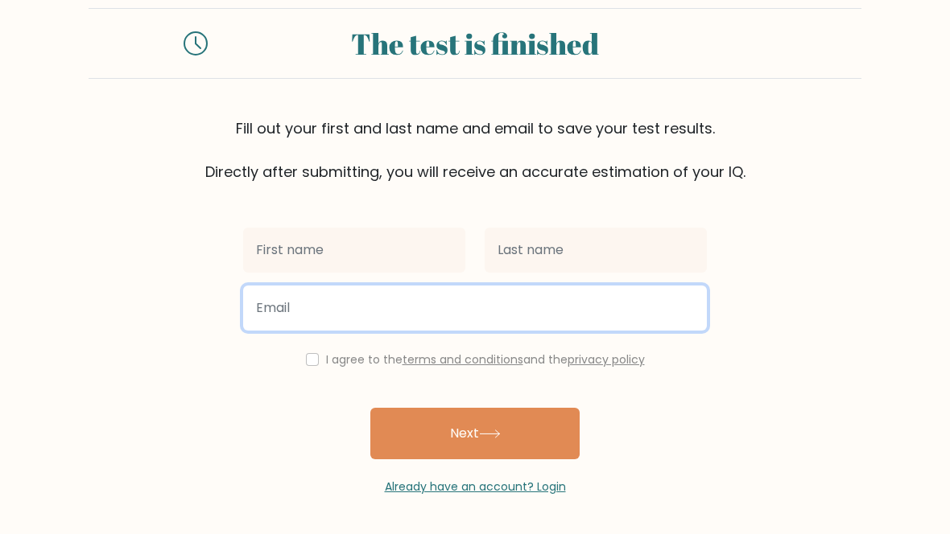
click at [626, 301] on input "email" at bounding box center [475, 308] width 464 height 45
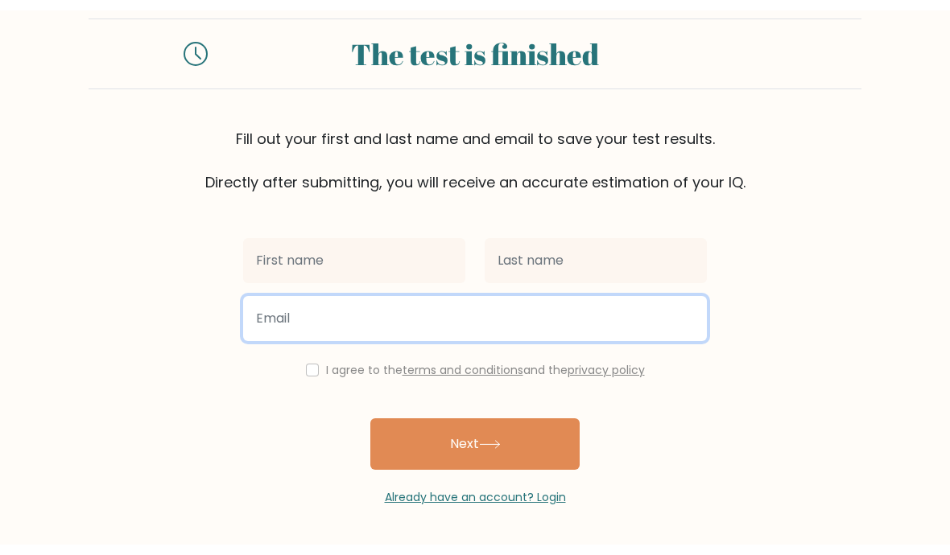
scroll to position [11, 0]
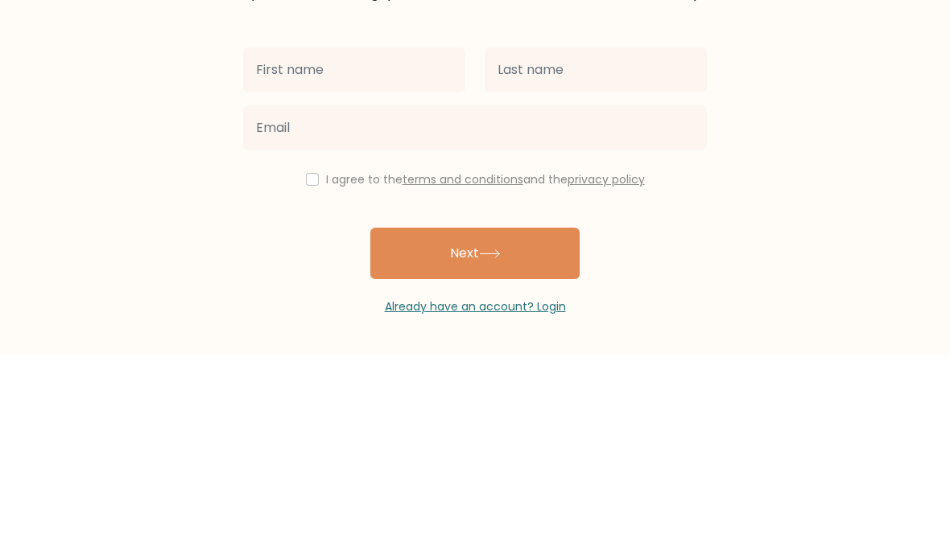
click at [765, 191] on form "The test is finished Fill out your first and last name and email to save your t…" at bounding box center [475, 273] width 950 height 488
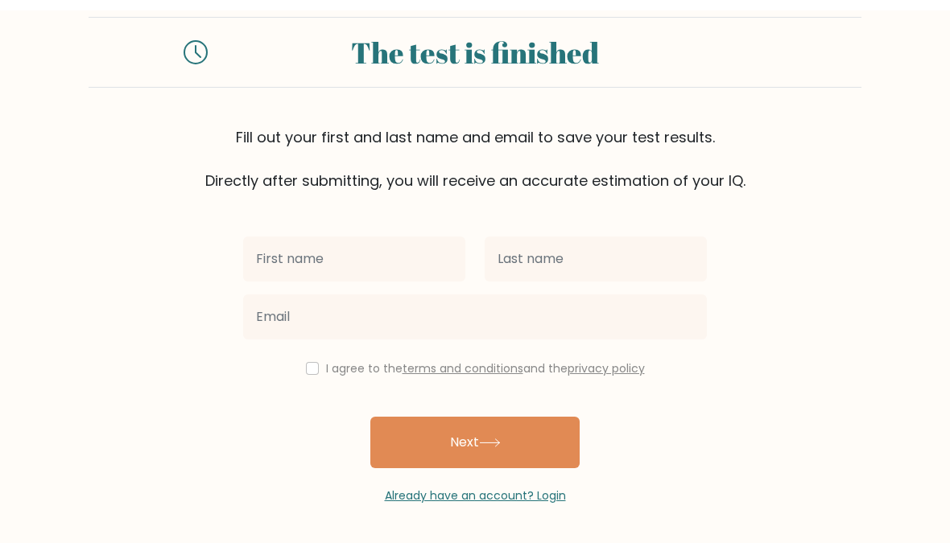
scroll to position [0, 0]
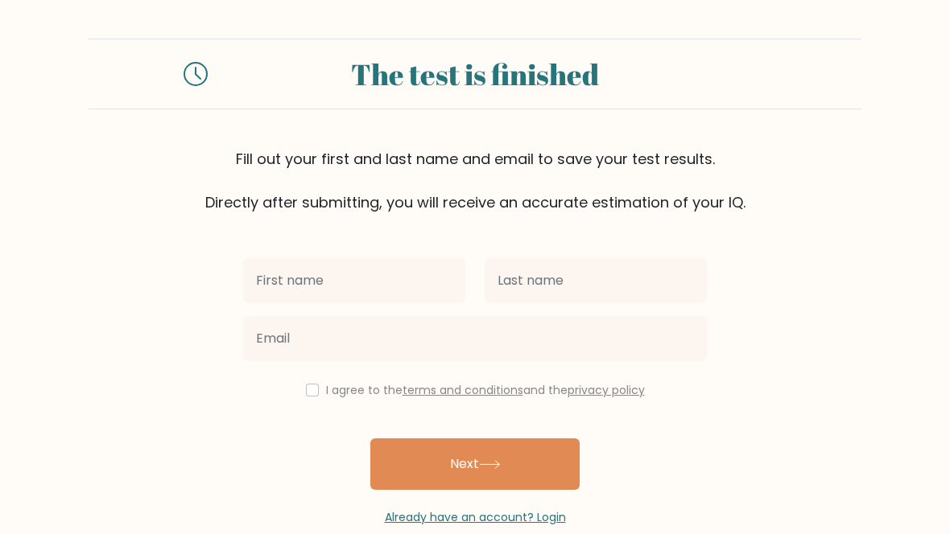
click at [198, 100] on div "The test is finished" at bounding box center [475, 74] width 773 height 71
click at [179, 65] on div at bounding box center [153, 74] width 129 height 24
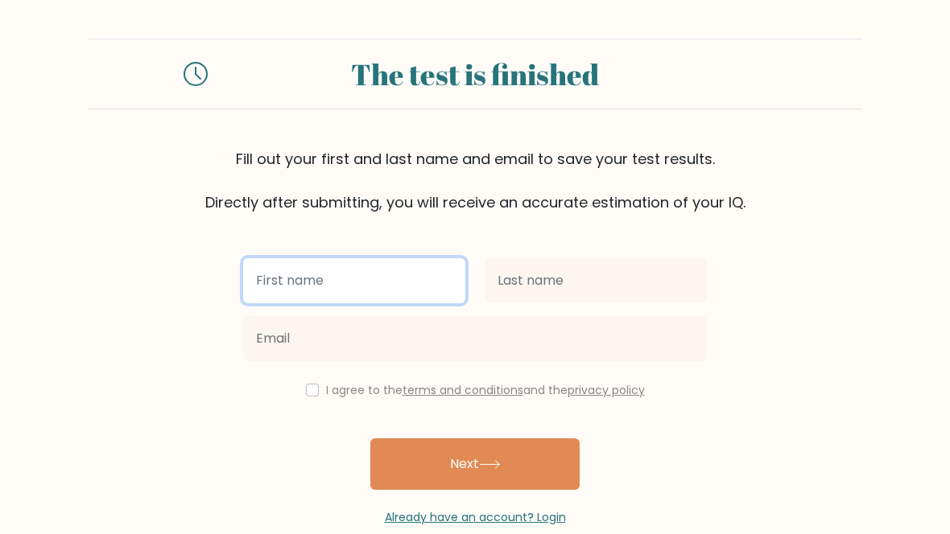
click at [266, 282] on input "text" at bounding box center [354, 280] width 222 height 45
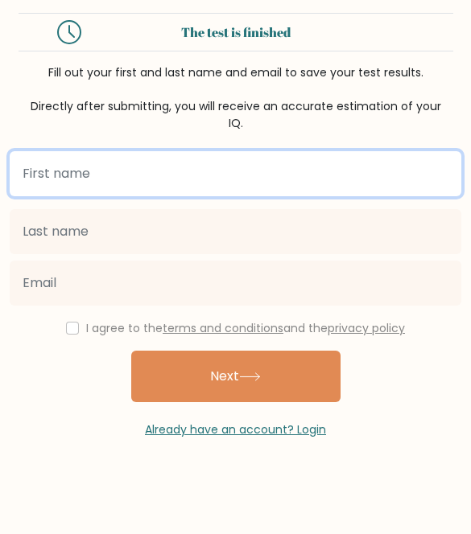
click at [70, 156] on input "text" at bounding box center [235, 173] width 451 height 45
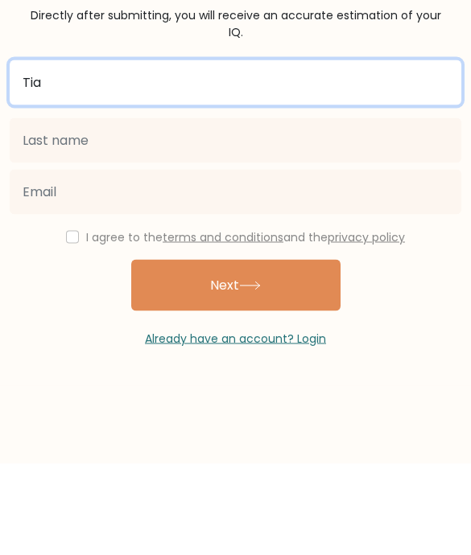
type input "Tia"
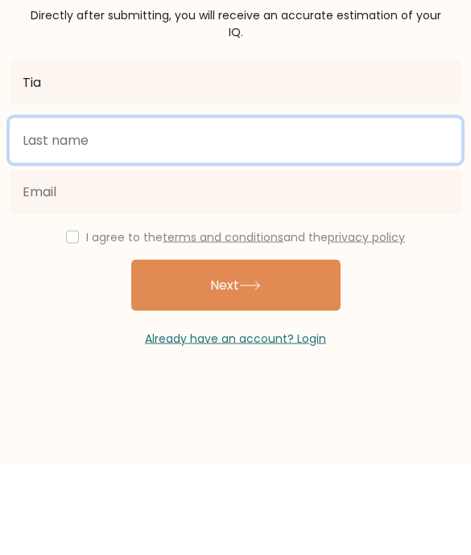
click at [330, 209] on input "text" at bounding box center [235, 231] width 451 height 45
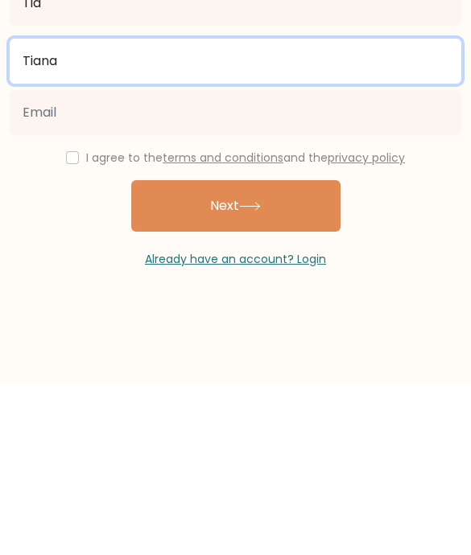
type input "Tiana"
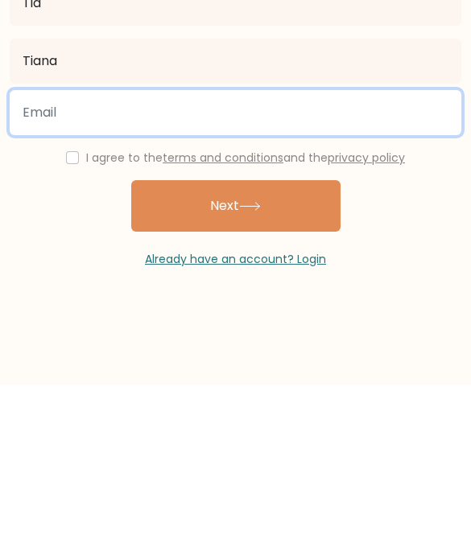
click at [72, 261] on input "email" at bounding box center [235, 283] width 451 height 45
type input "tiatianaaa785@gmail.com"
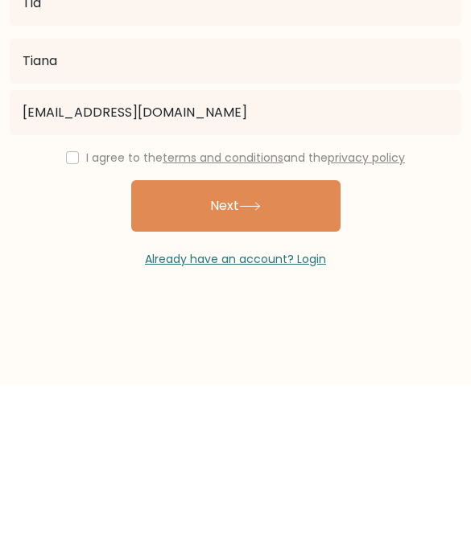
click at [66, 322] on input "checkbox" at bounding box center [72, 328] width 13 height 13
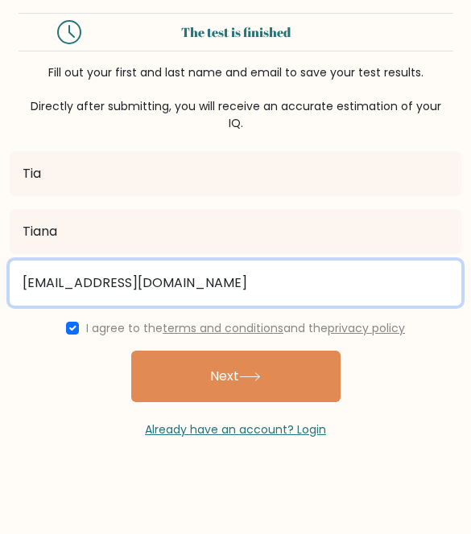
click at [46, 306] on input "tiatianaaa785@gmail.com" at bounding box center [235, 283] width 451 height 45
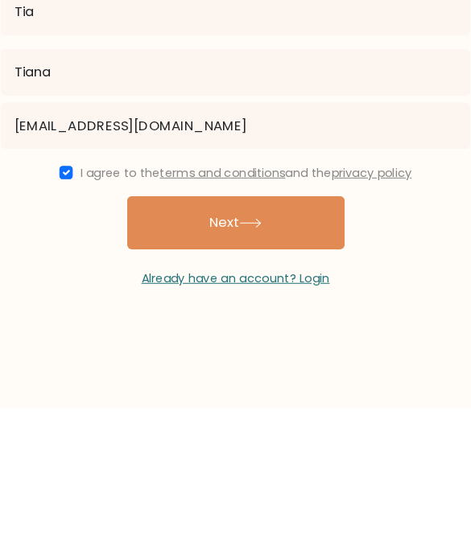
click at [66, 322] on input "checkbox" at bounding box center [72, 328] width 13 height 13
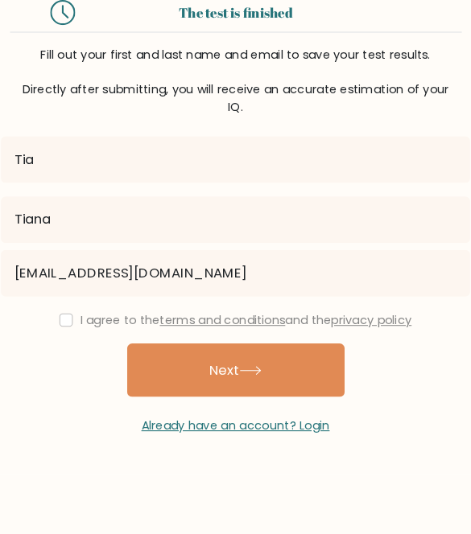
click at [171, 355] on button "Next" at bounding box center [235, 377] width 209 height 52
click at [66, 322] on input "checkbox" at bounding box center [72, 328] width 13 height 13
checkbox input "true"
click at [167, 356] on button "Next" at bounding box center [235, 377] width 209 height 52
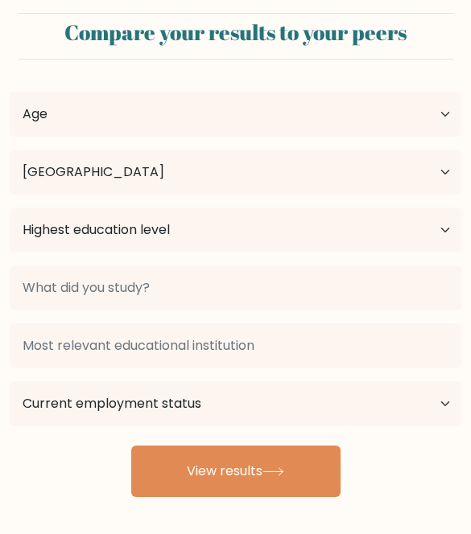
select select "TH"
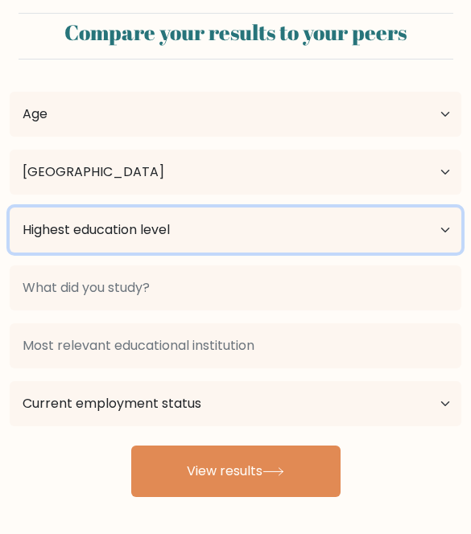
click at [78, 230] on select "Highest education level No schooling Primary Lower Secondary Upper Secondary Oc…" at bounding box center [235, 230] width 451 height 45
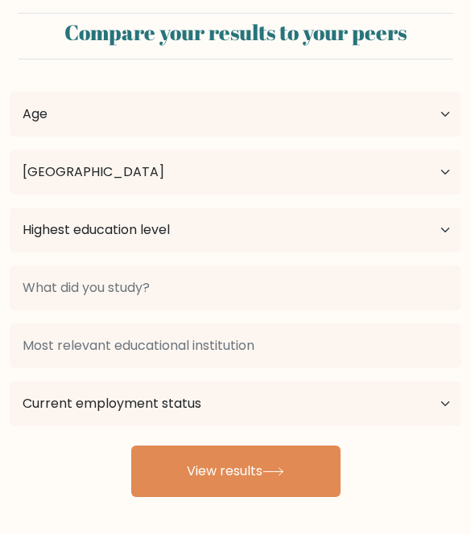
click at [154, 473] on button "View results" at bounding box center [235, 472] width 209 height 52
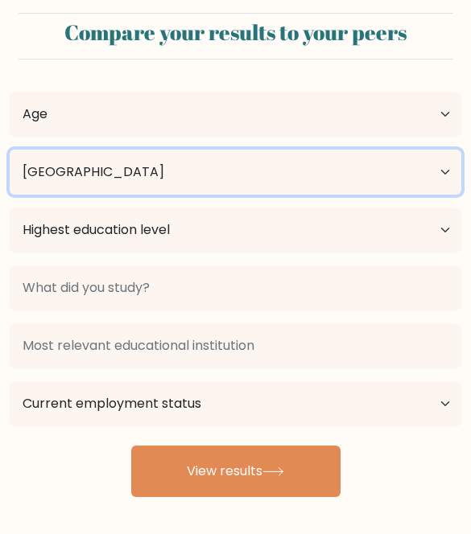
click at [90, 179] on select "Country [GEOGRAPHIC_DATA] [GEOGRAPHIC_DATA] [GEOGRAPHIC_DATA] [US_STATE] [GEOGR…" at bounding box center [235, 172] width 451 height 45
click at [79, 169] on select "Country [GEOGRAPHIC_DATA] [GEOGRAPHIC_DATA] [GEOGRAPHIC_DATA] [US_STATE] [GEOGR…" at bounding box center [235, 172] width 451 height 45
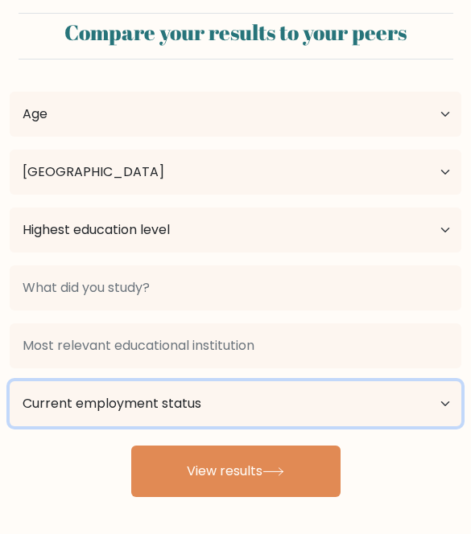
click at [106, 422] on select "Current employment status Employed Student Retired Other / prefer not to answer" at bounding box center [235, 403] width 451 height 45
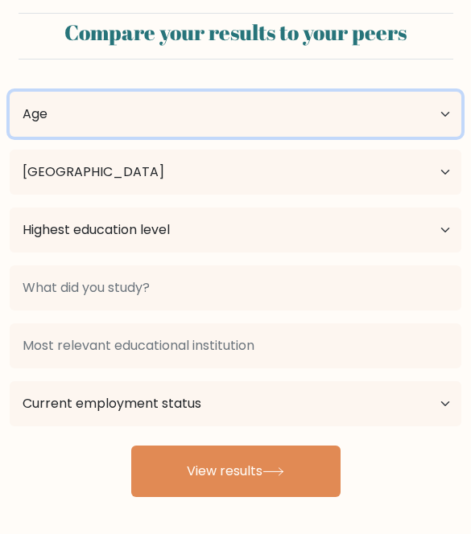
click at [63, 114] on select "Age Under [DEMOGRAPHIC_DATA] [DEMOGRAPHIC_DATA] [DEMOGRAPHIC_DATA] [DEMOGRAPHIC…" at bounding box center [235, 114] width 451 height 45
